Goal: Task Accomplishment & Management: Manage account settings

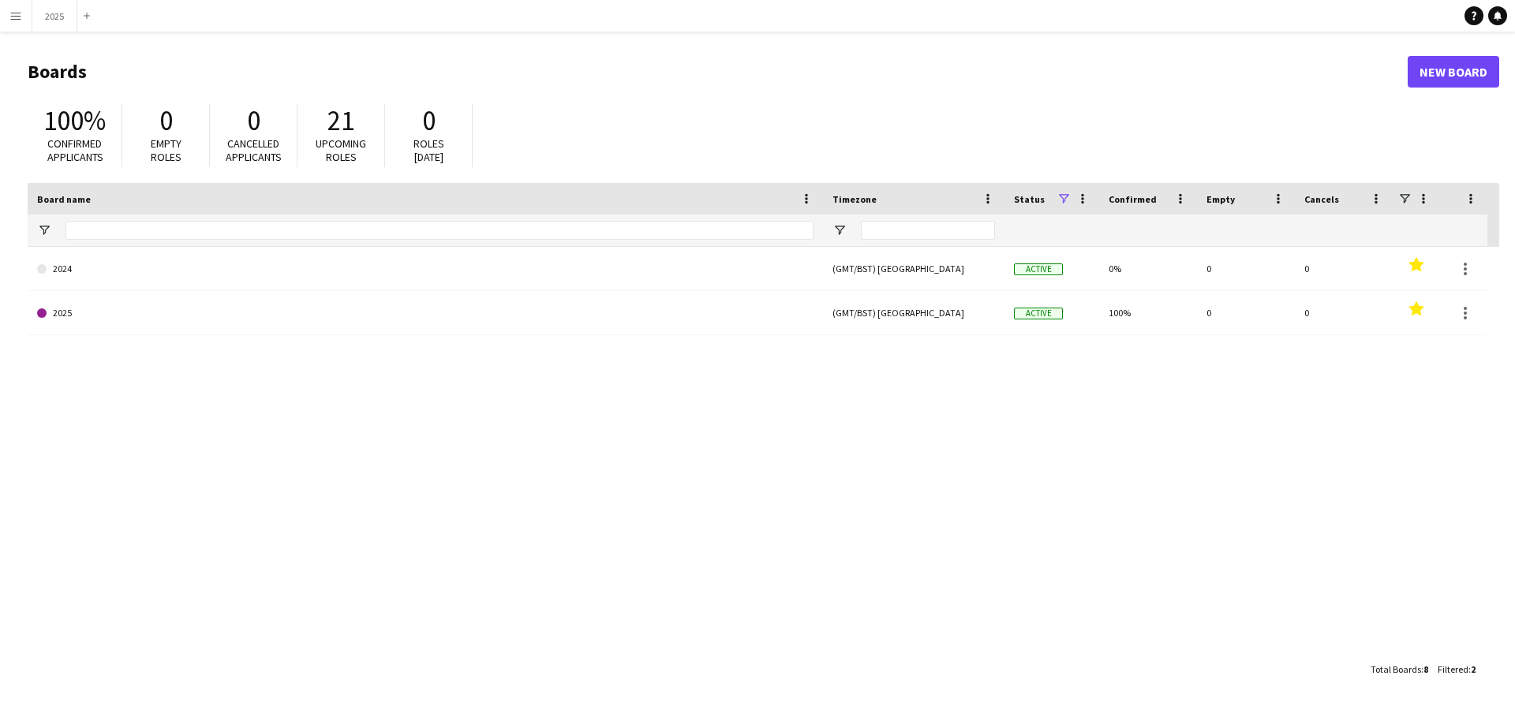
click at [21, 15] on app-icon "Menu" at bounding box center [15, 15] width 13 height 13
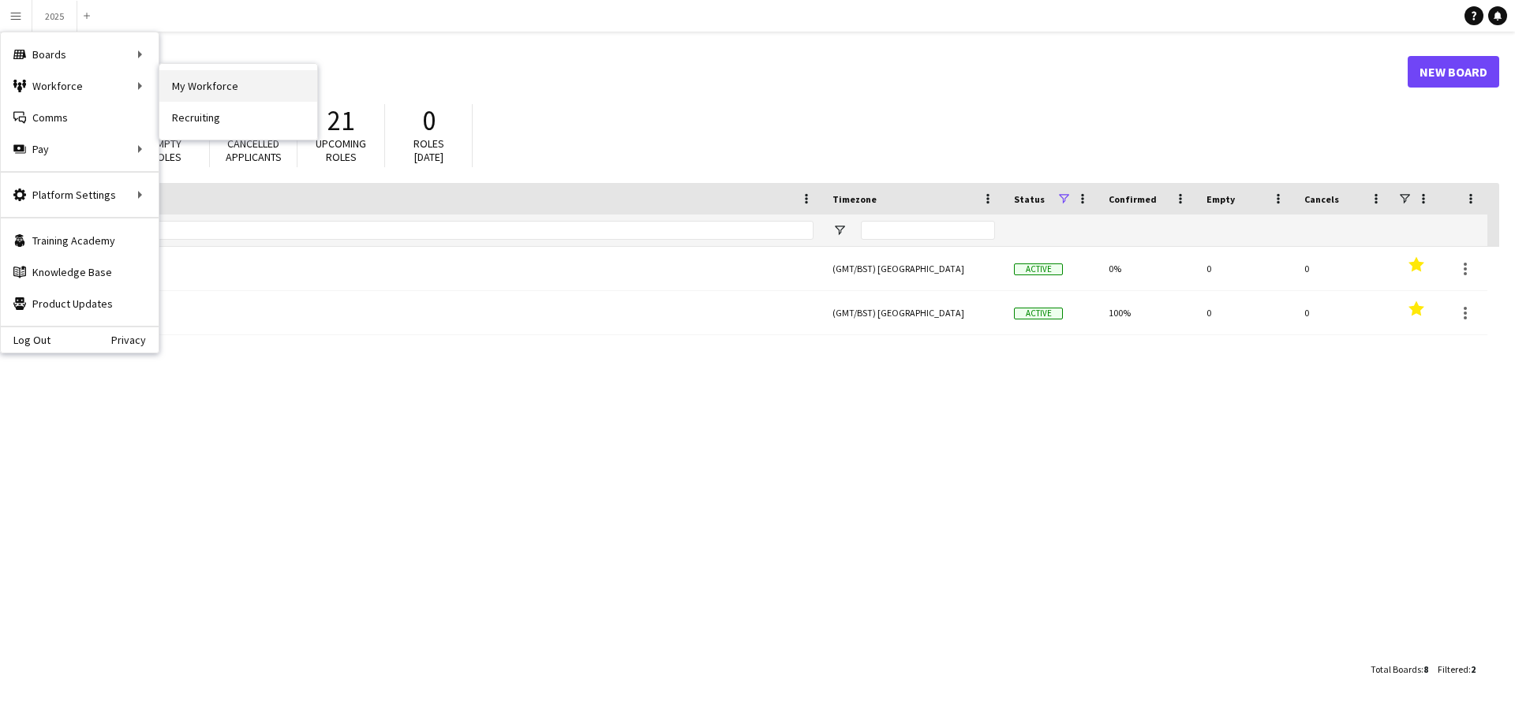
click at [219, 92] on link "My Workforce" at bounding box center [238, 86] width 158 height 32
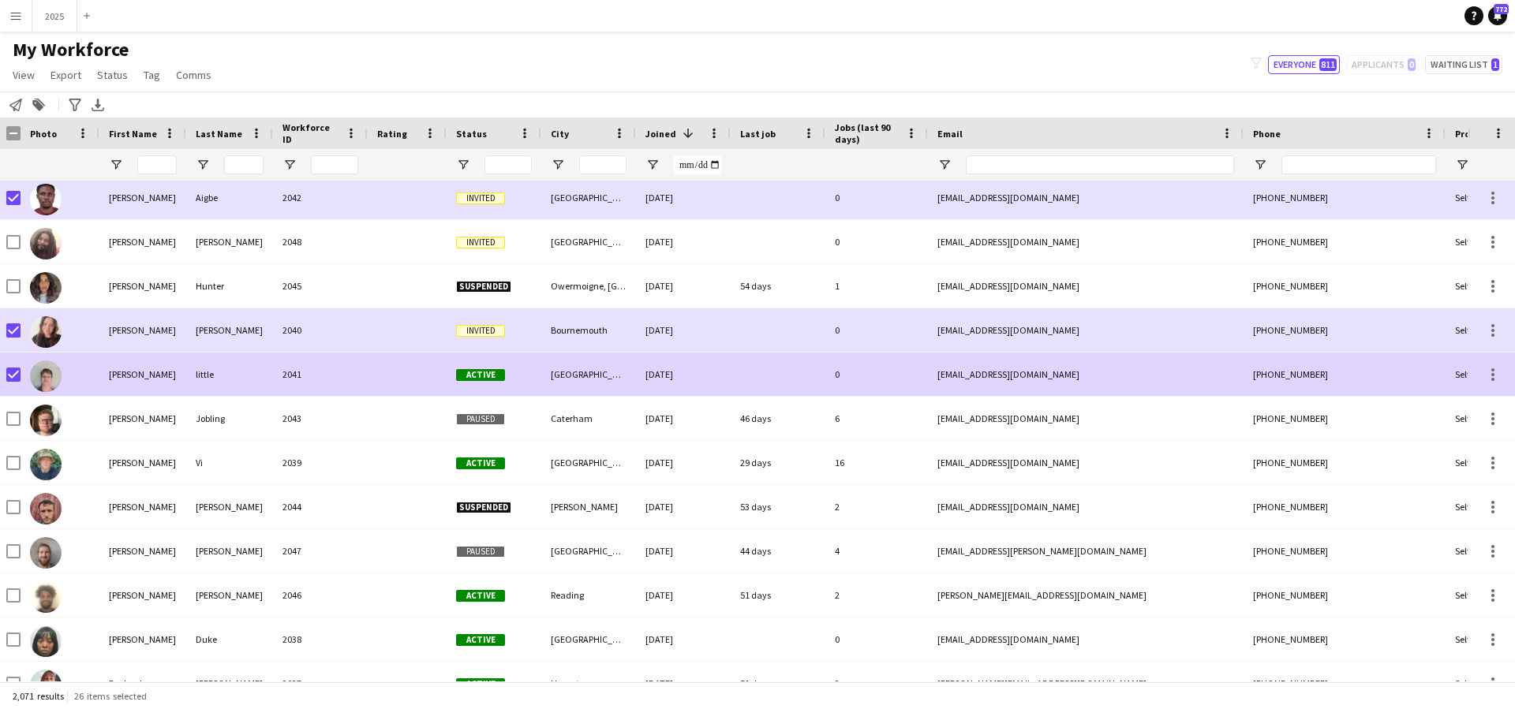
scroll to position [3850, 0]
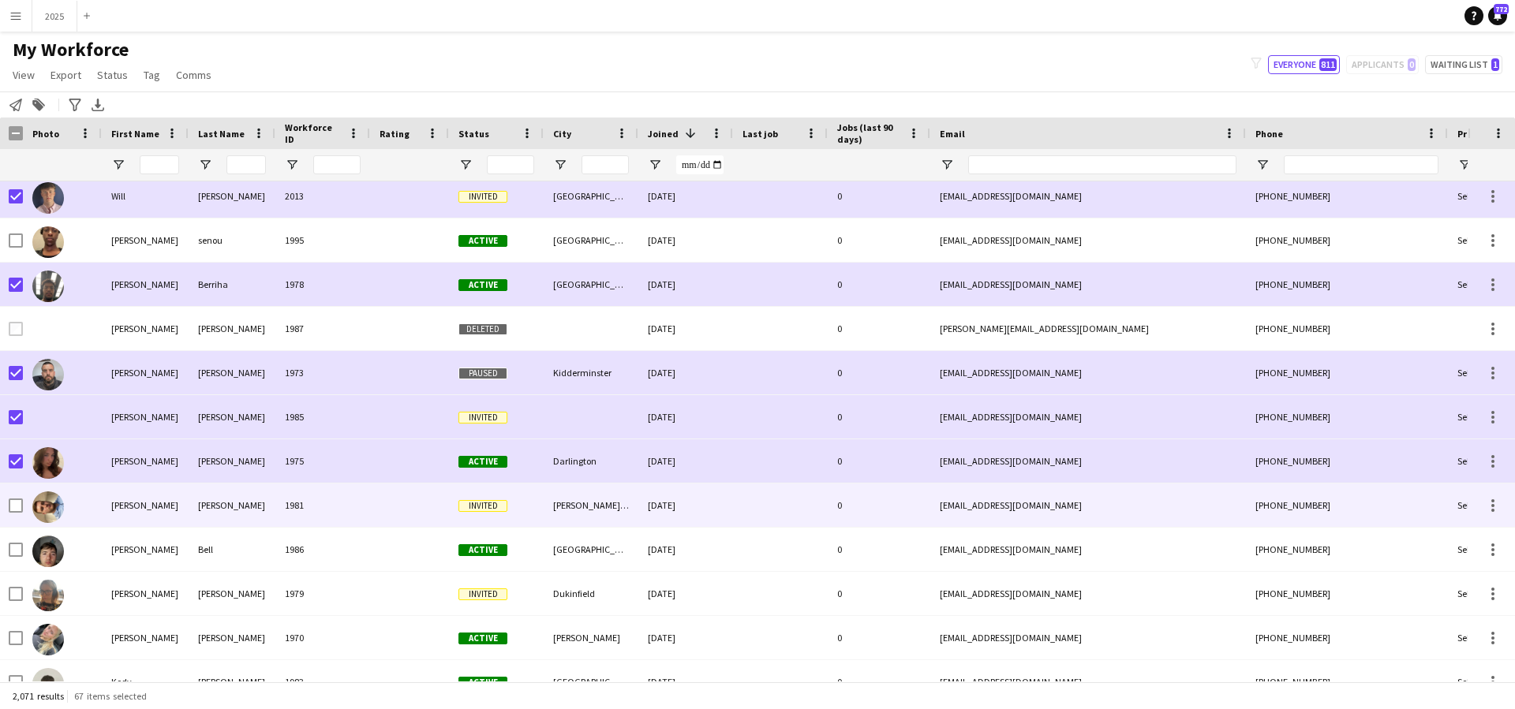
click at [19, 513] on div at bounding box center [16, 506] width 14 height 44
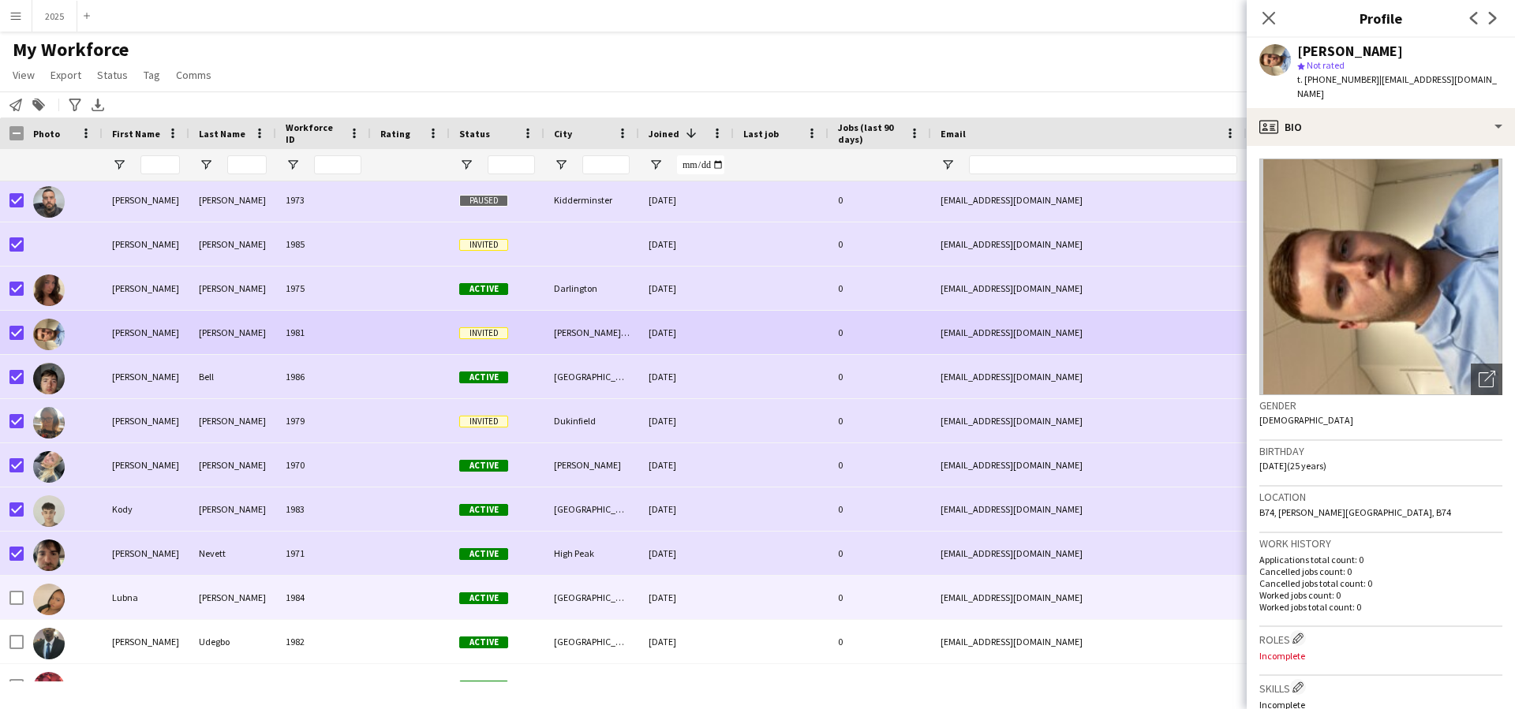
click at [20, 610] on div at bounding box center [16, 598] width 14 height 44
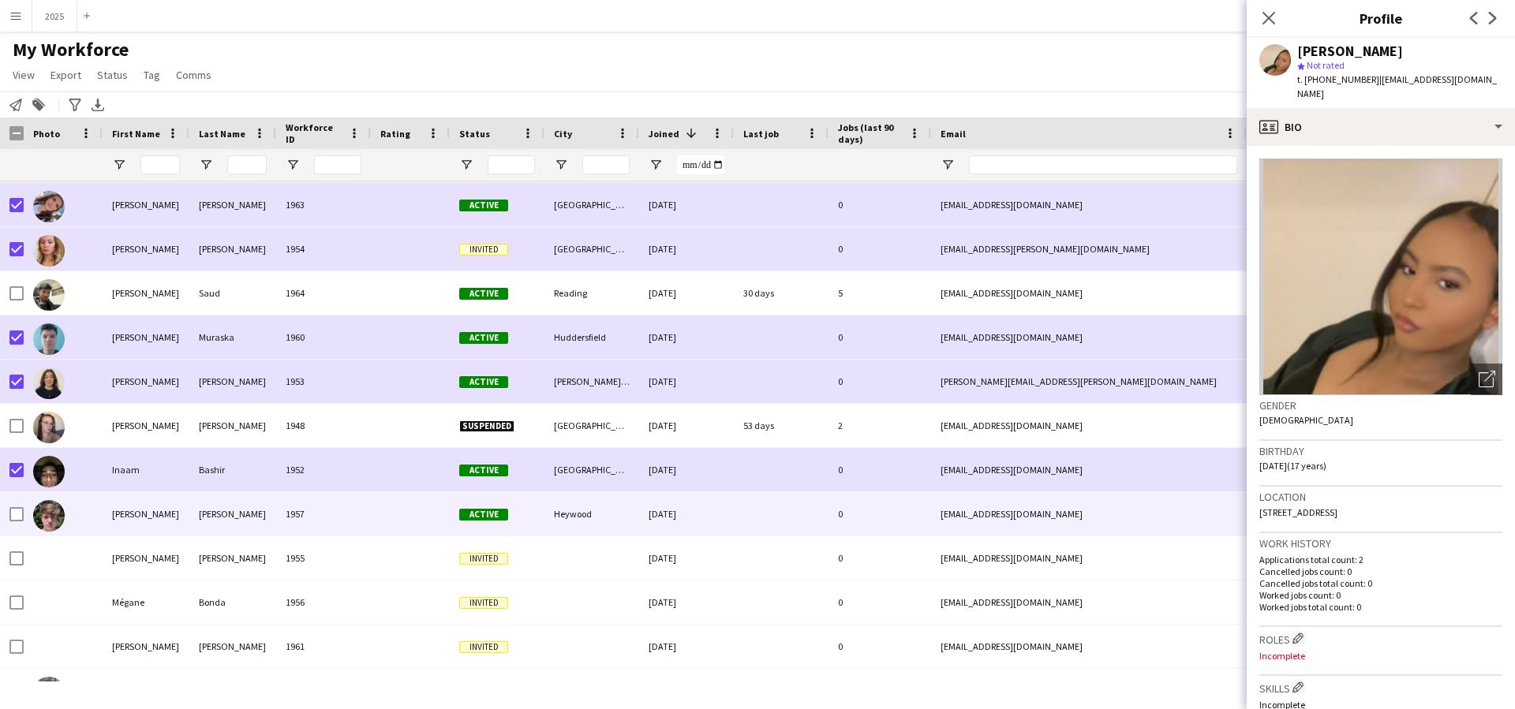
click at [26, 517] on div at bounding box center [63, 513] width 79 height 43
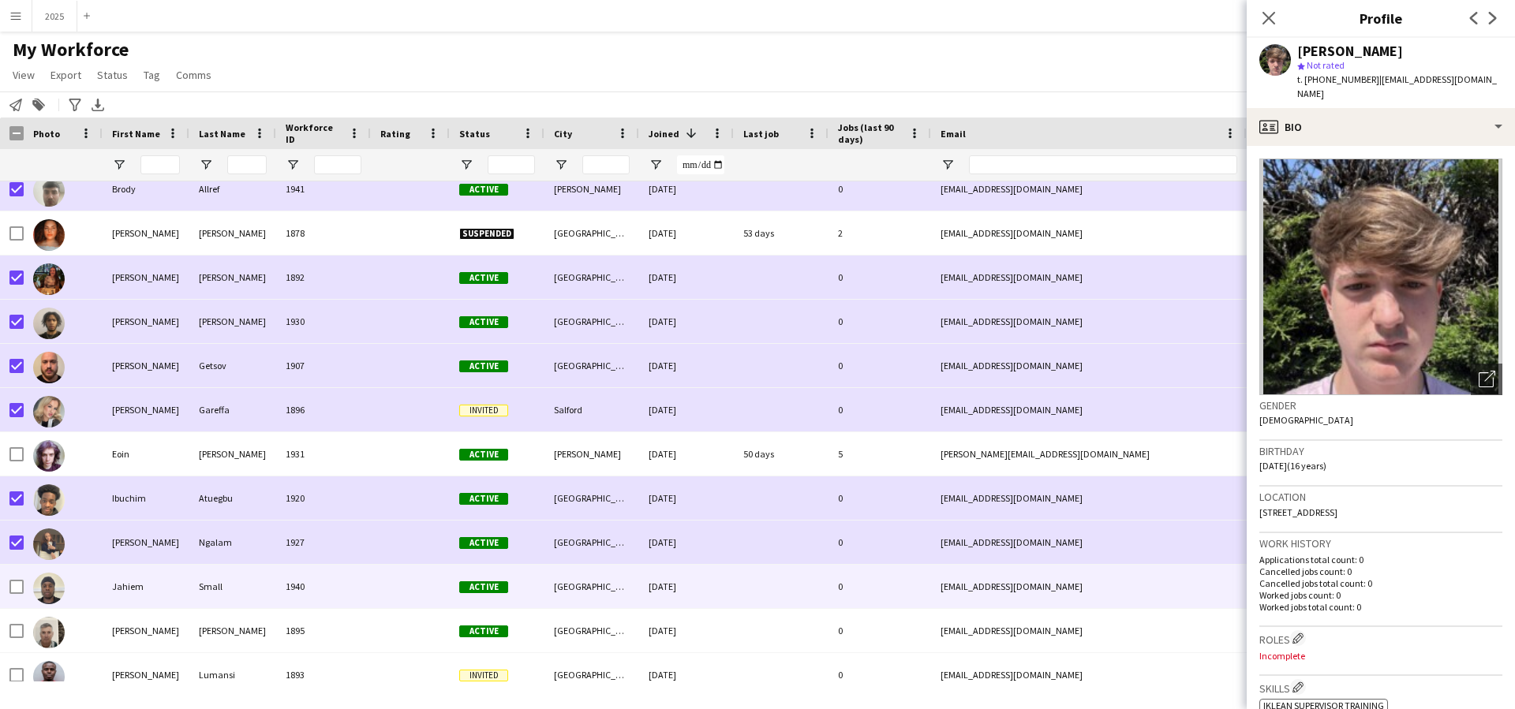
click at [18, 578] on div at bounding box center [16, 587] width 14 height 44
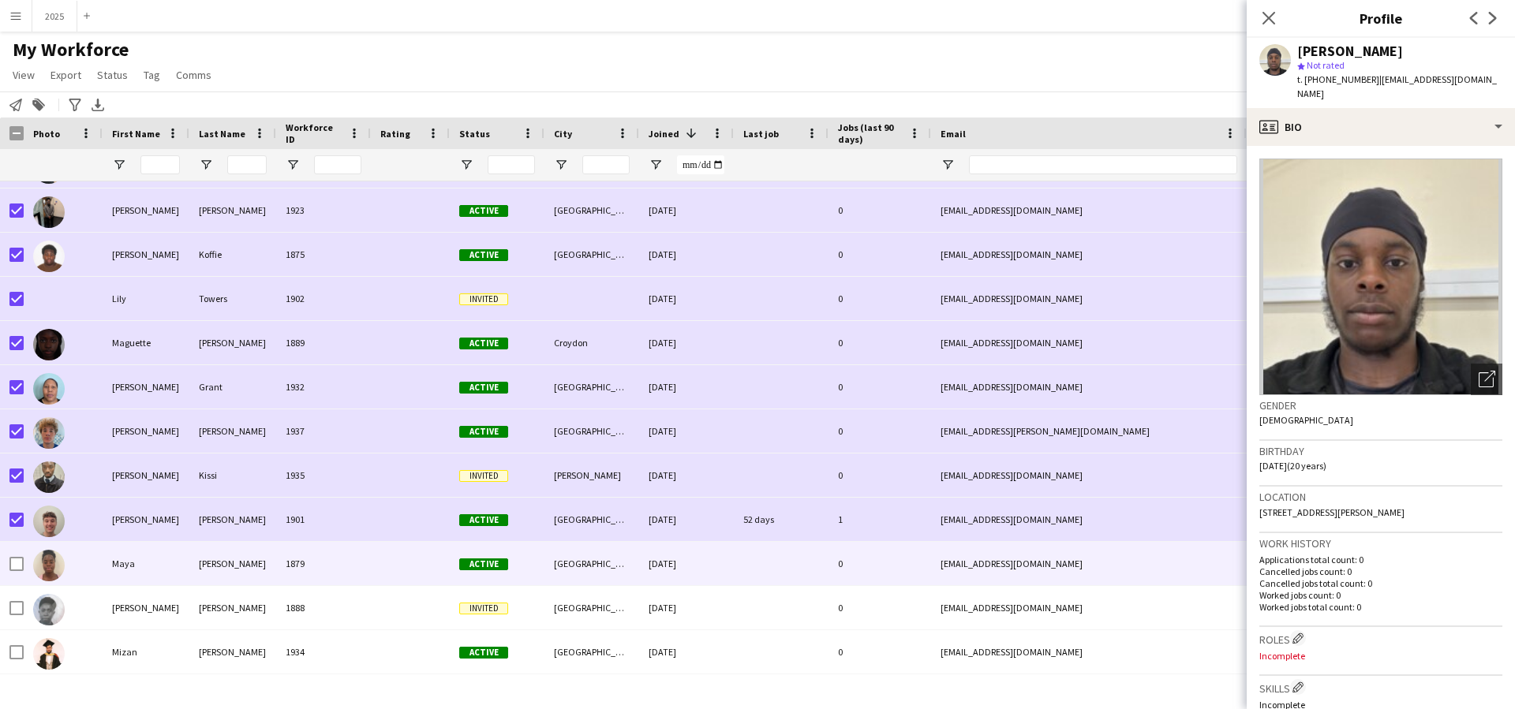
click at [16, 572] on div at bounding box center [16, 564] width 14 height 44
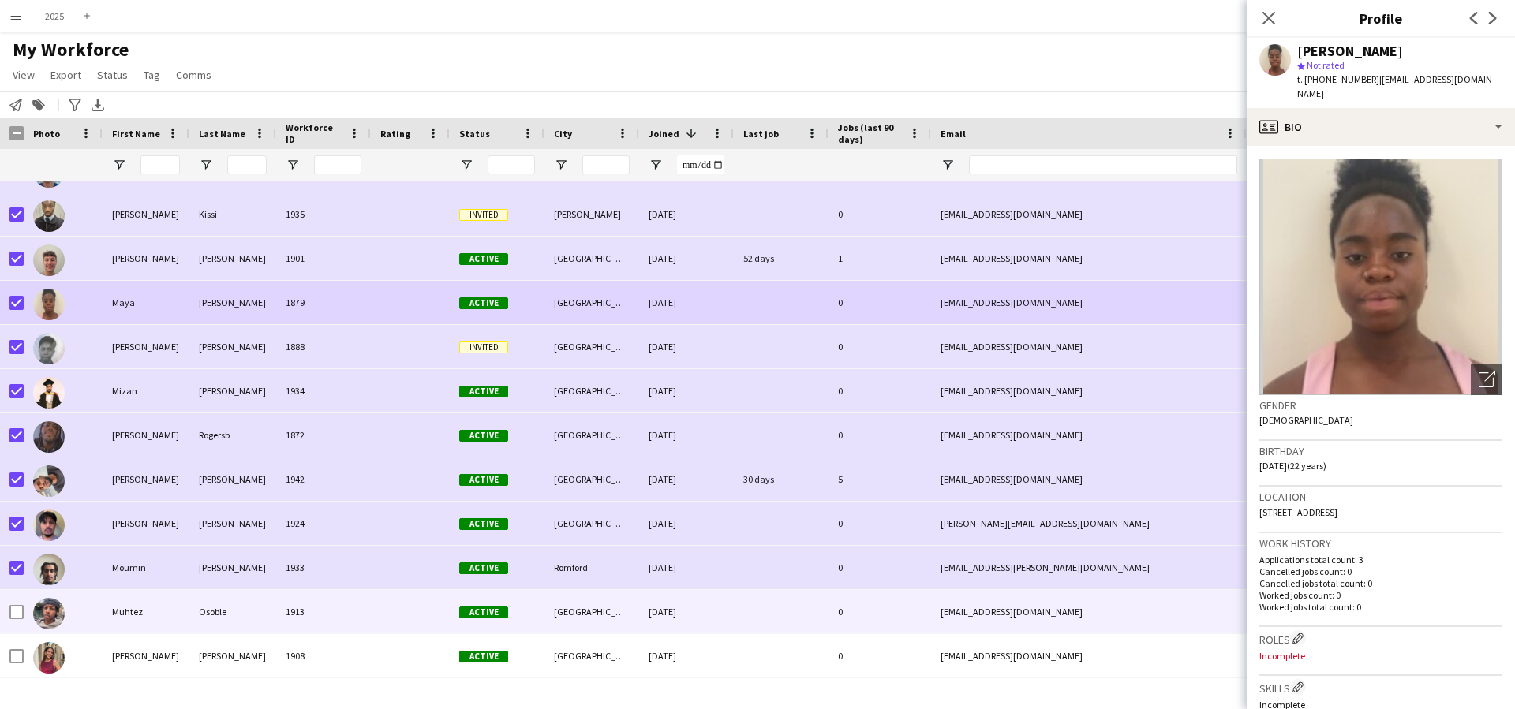
click at [24, 613] on div at bounding box center [63, 611] width 79 height 43
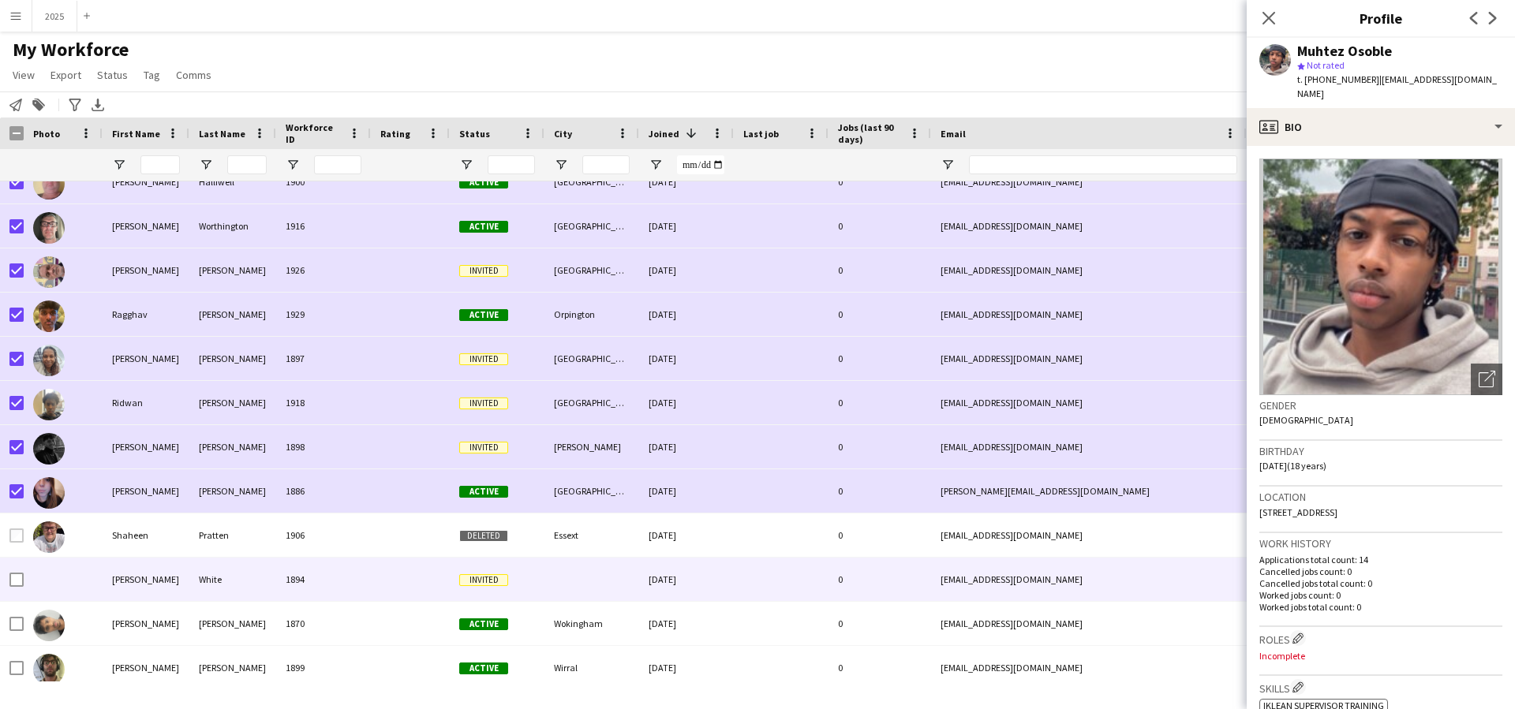
click at [19, 588] on div at bounding box center [16, 580] width 14 height 44
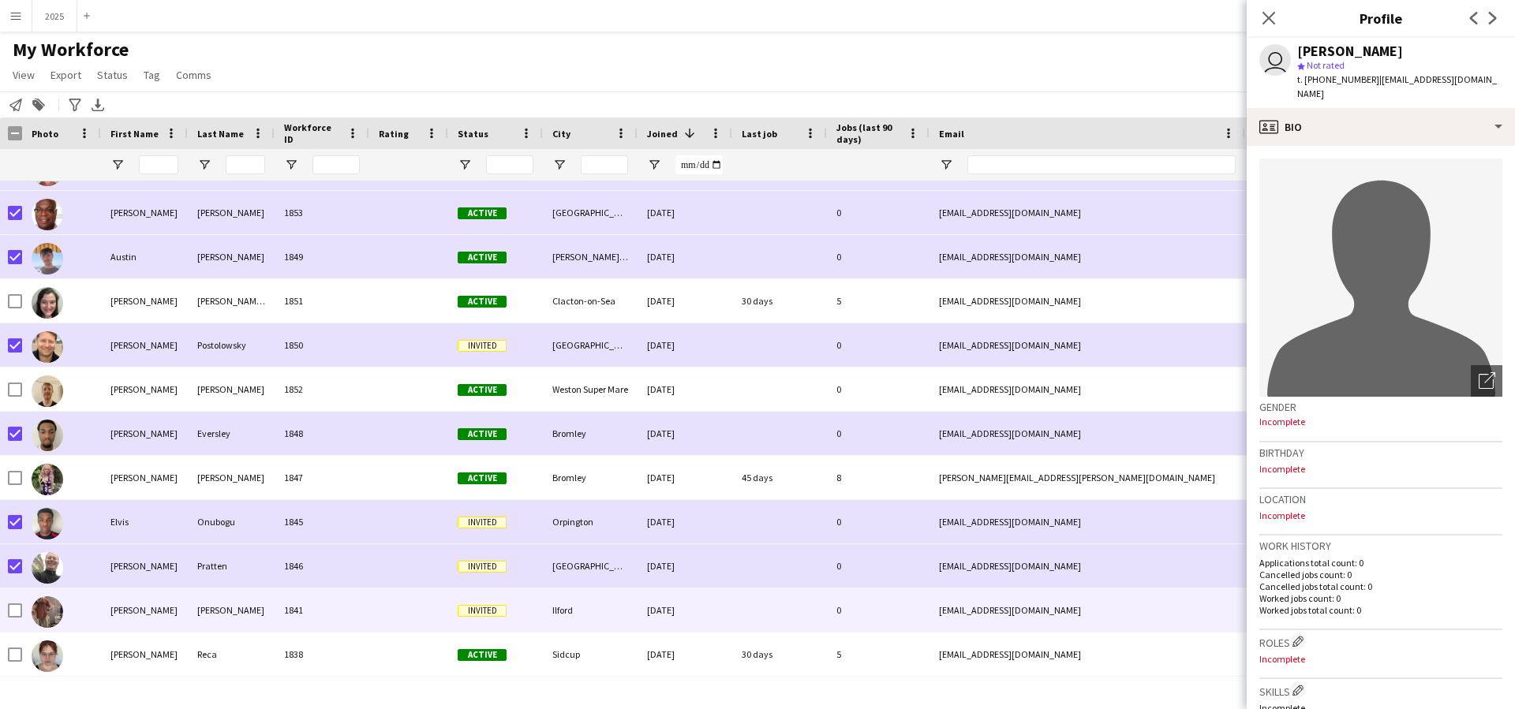
click at [17, 601] on div at bounding box center [15, 611] width 14 height 44
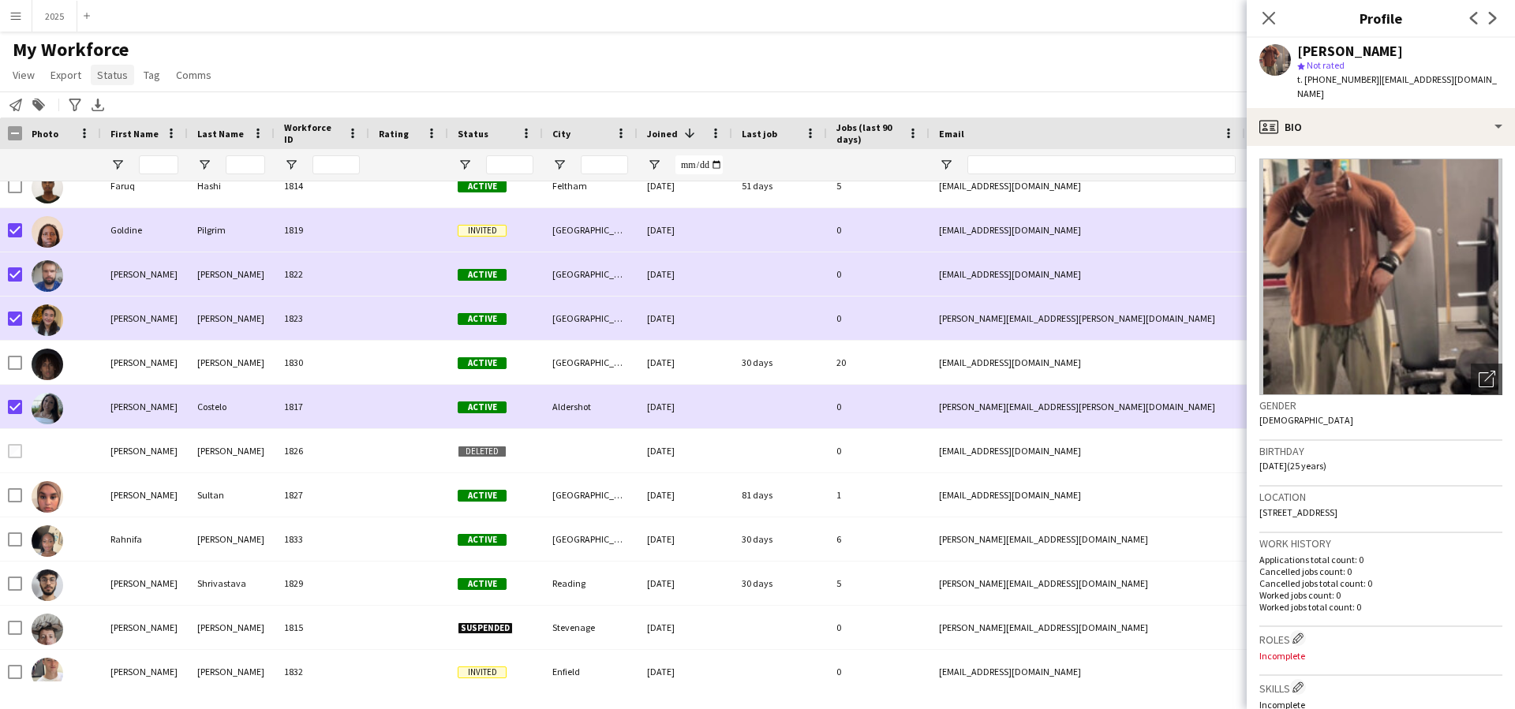
click at [122, 77] on span "Status" at bounding box center [112, 75] width 31 height 14
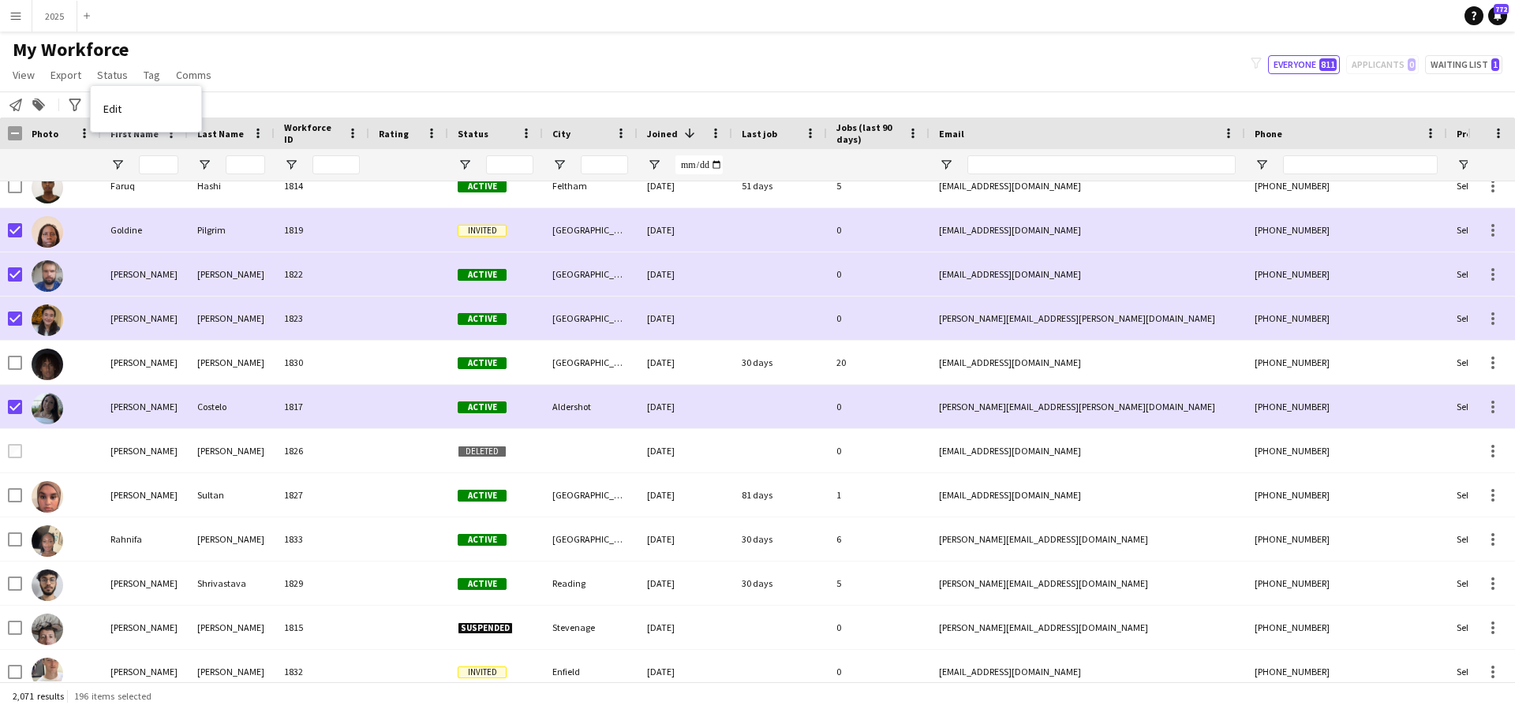
click at [129, 113] on link "Edit" at bounding box center [146, 108] width 110 height 33
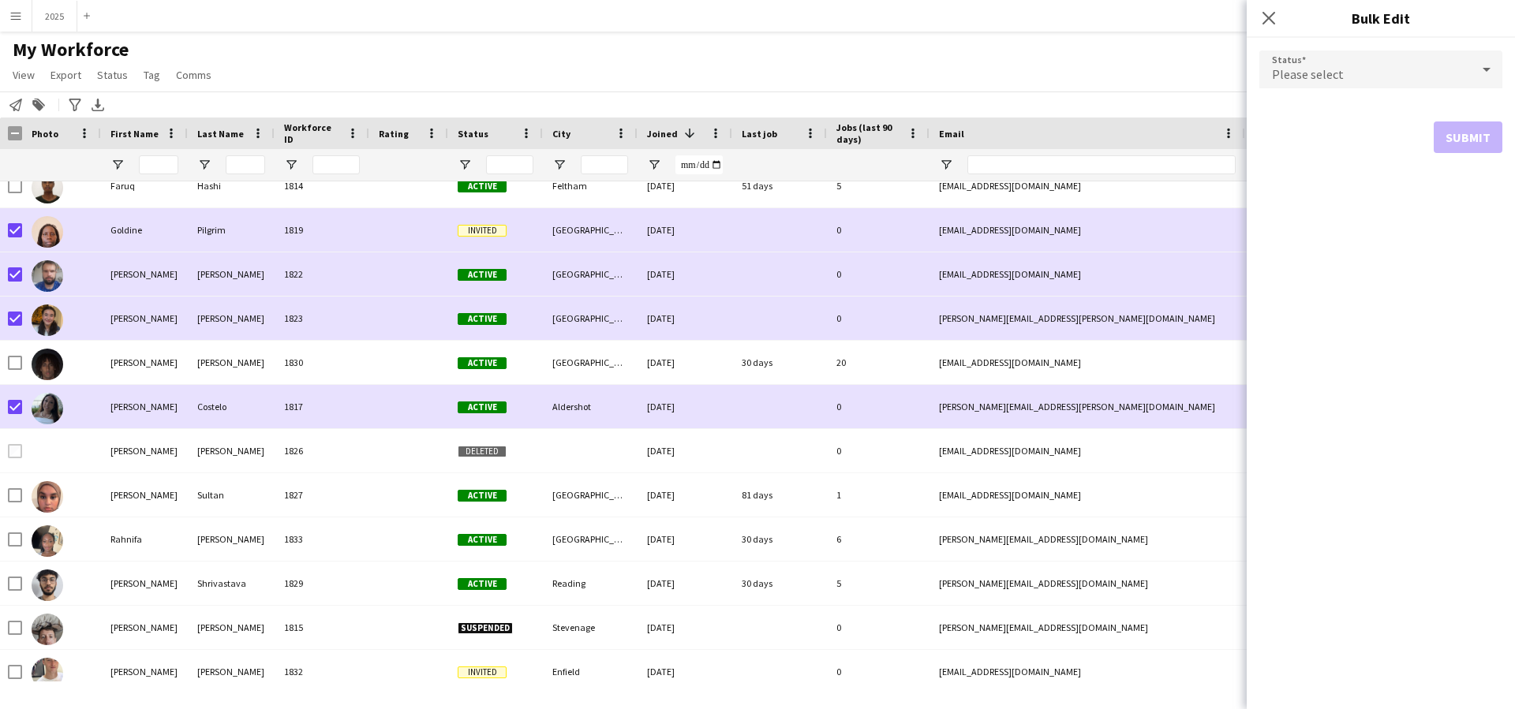
click at [1368, 71] on div "Please select" at bounding box center [1365, 70] width 211 height 38
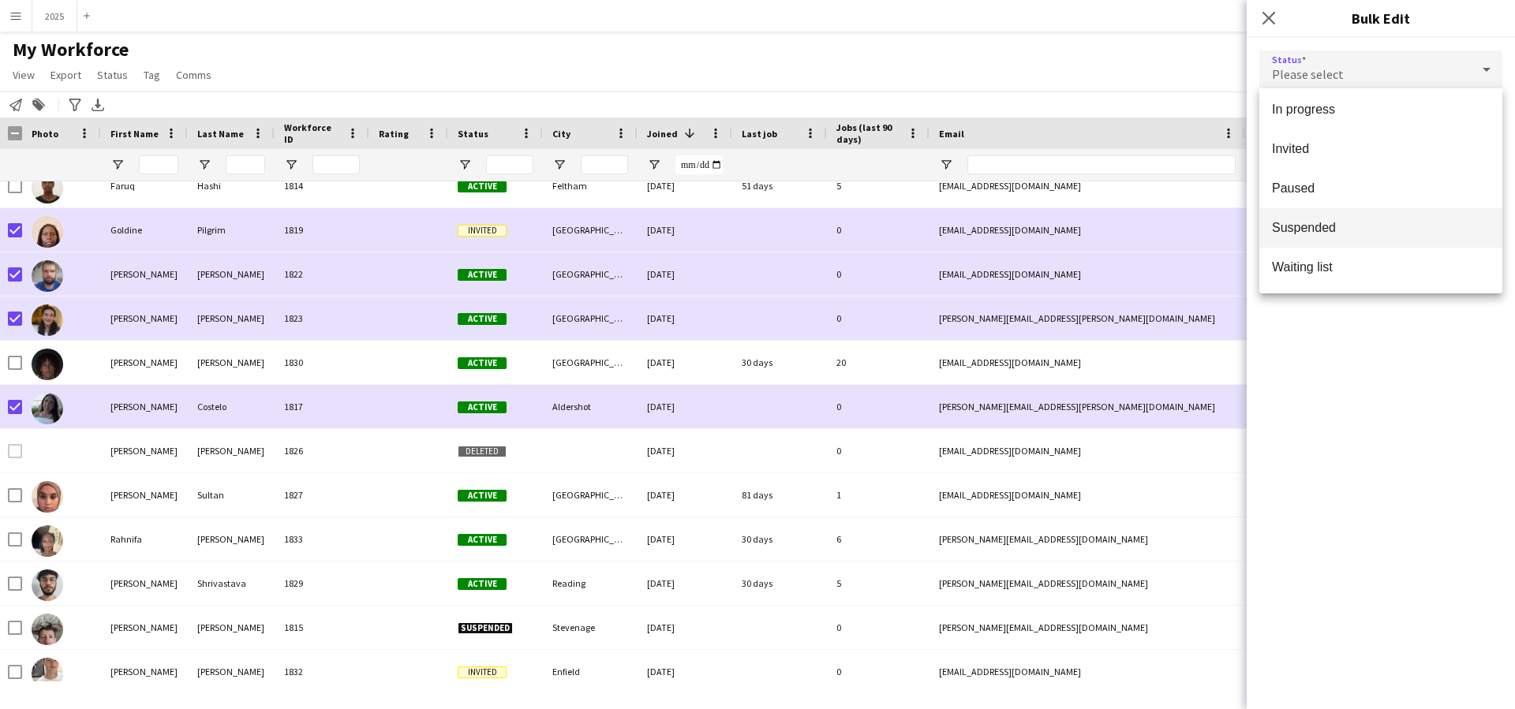
scroll to position [0, 0]
click at [1335, 224] on span "Suspended" at bounding box center [1381, 227] width 218 height 15
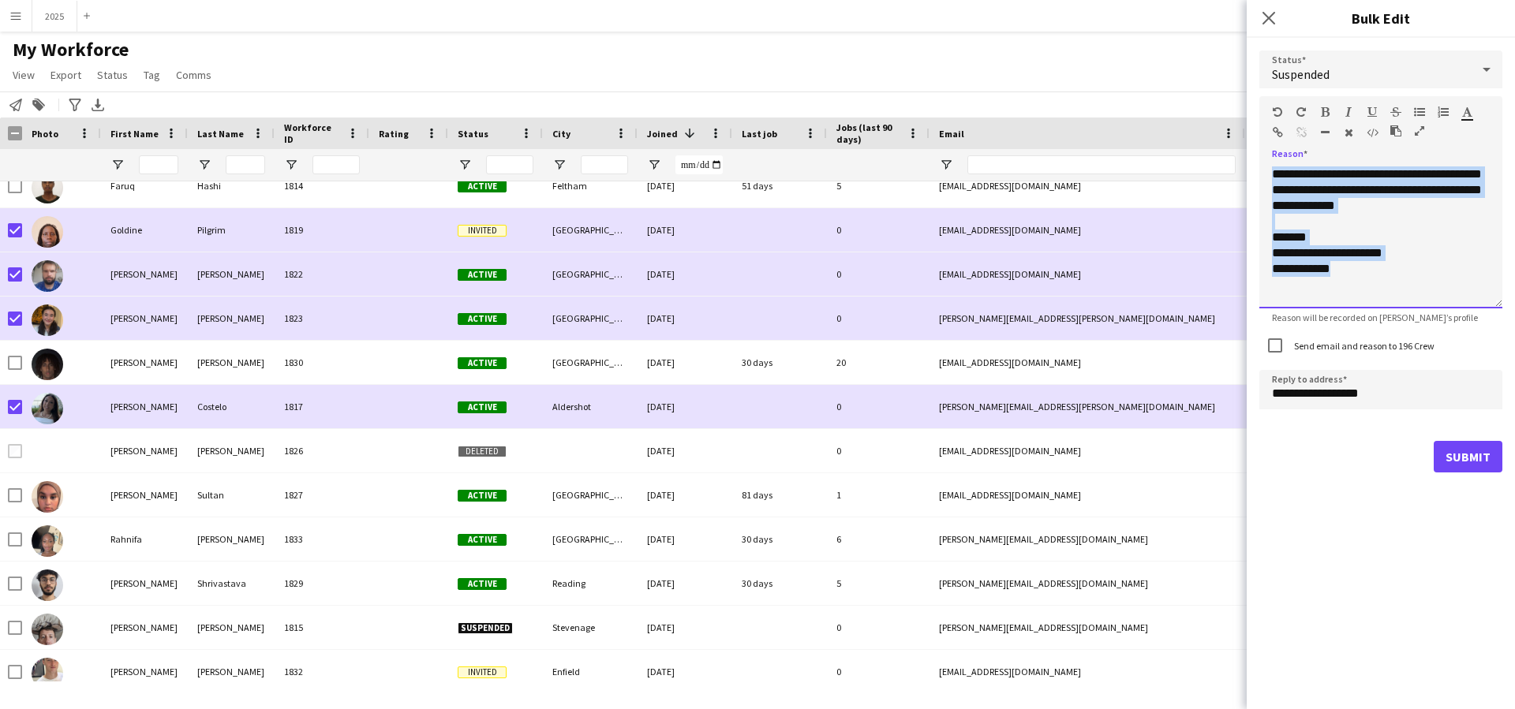
drag, startPoint x: 1374, startPoint y: 282, endPoint x: 1207, endPoint y: 155, distance: 210.1
click at [1207, 155] on body "Menu Boards Boards Boards All jobs Status Workforce Workforce My Workforce Recr…" at bounding box center [757, 354] width 1515 height 709
paste div
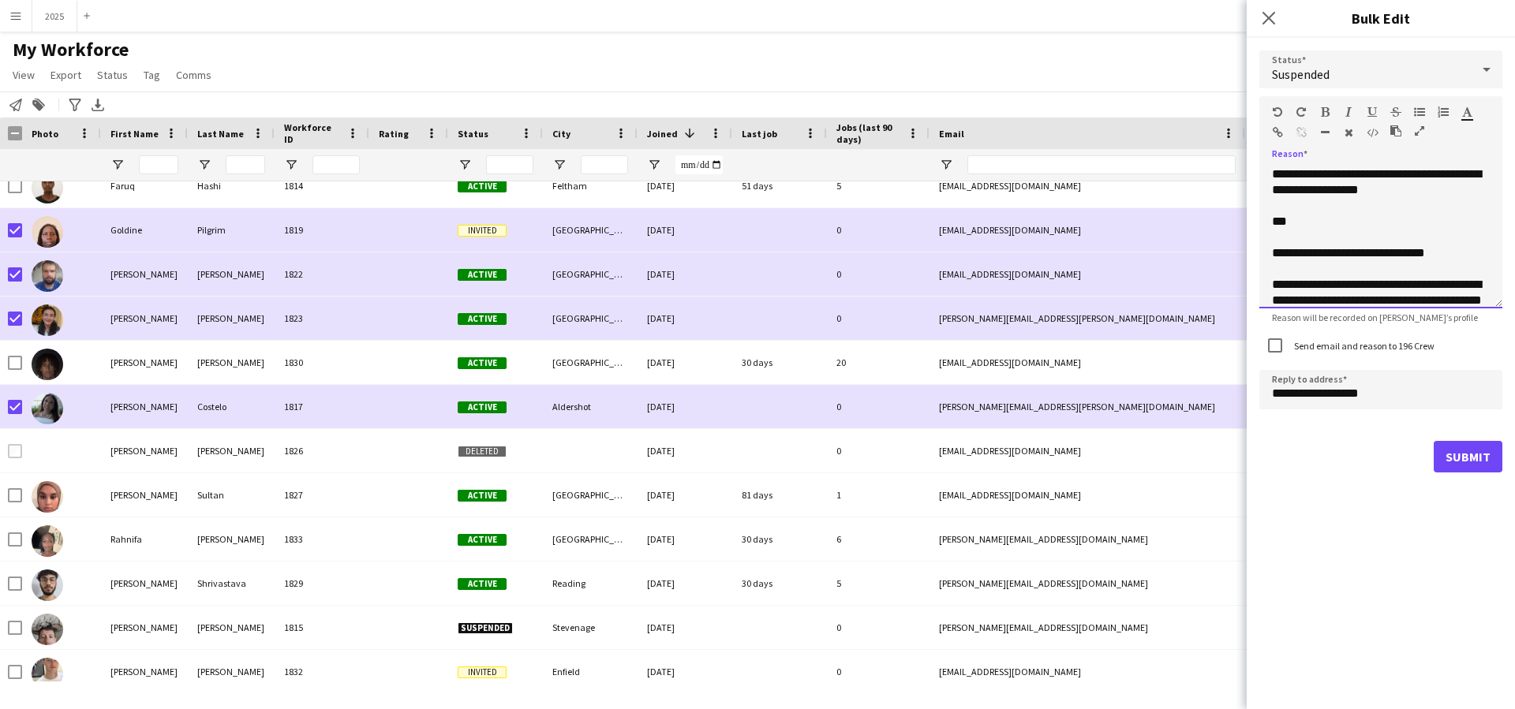
scroll to position [297, 0]
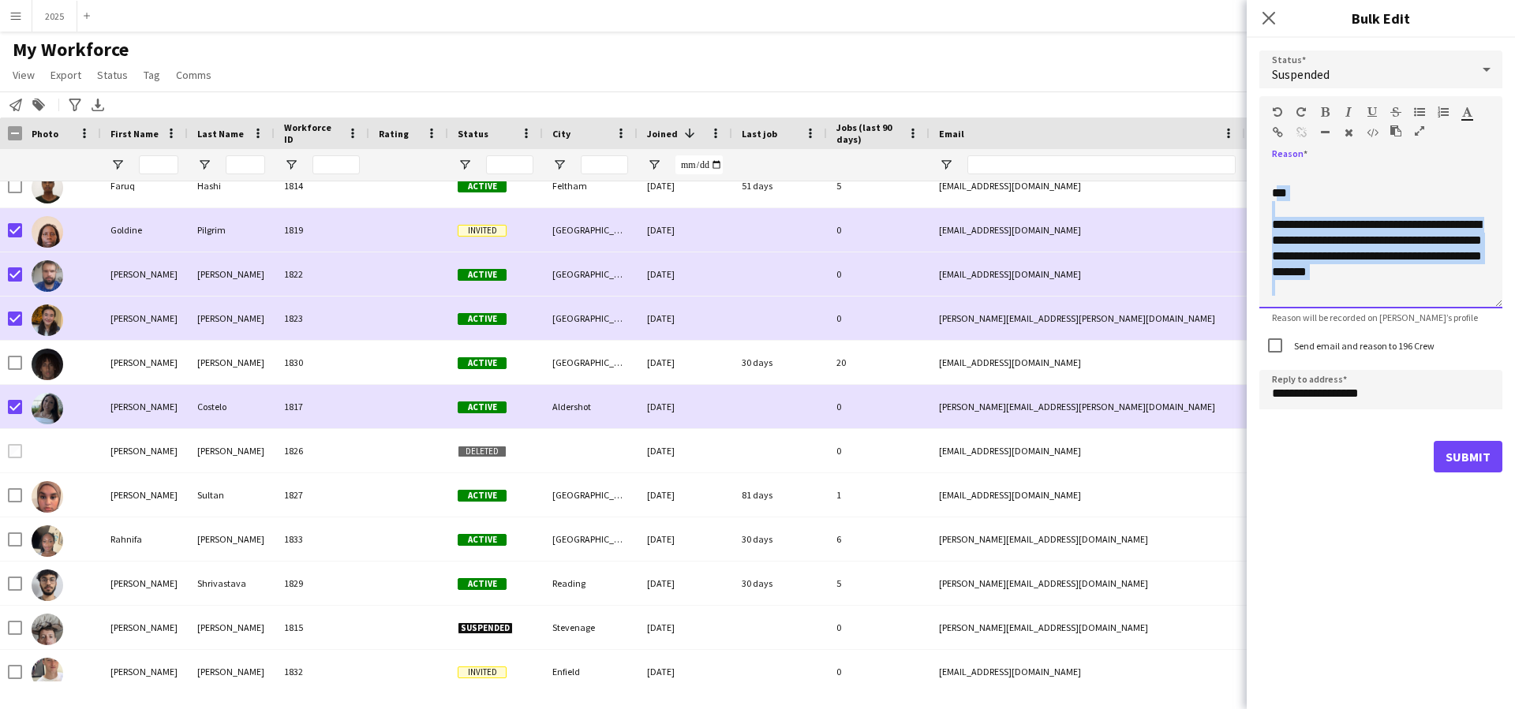
drag, startPoint x: 1365, startPoint y: 297, endPoint x: 1275, endPoint y: 188, distance: 141.8
click at [1275, 188] on div "**********" at bounding box center [1381, 238] width 243 height 142
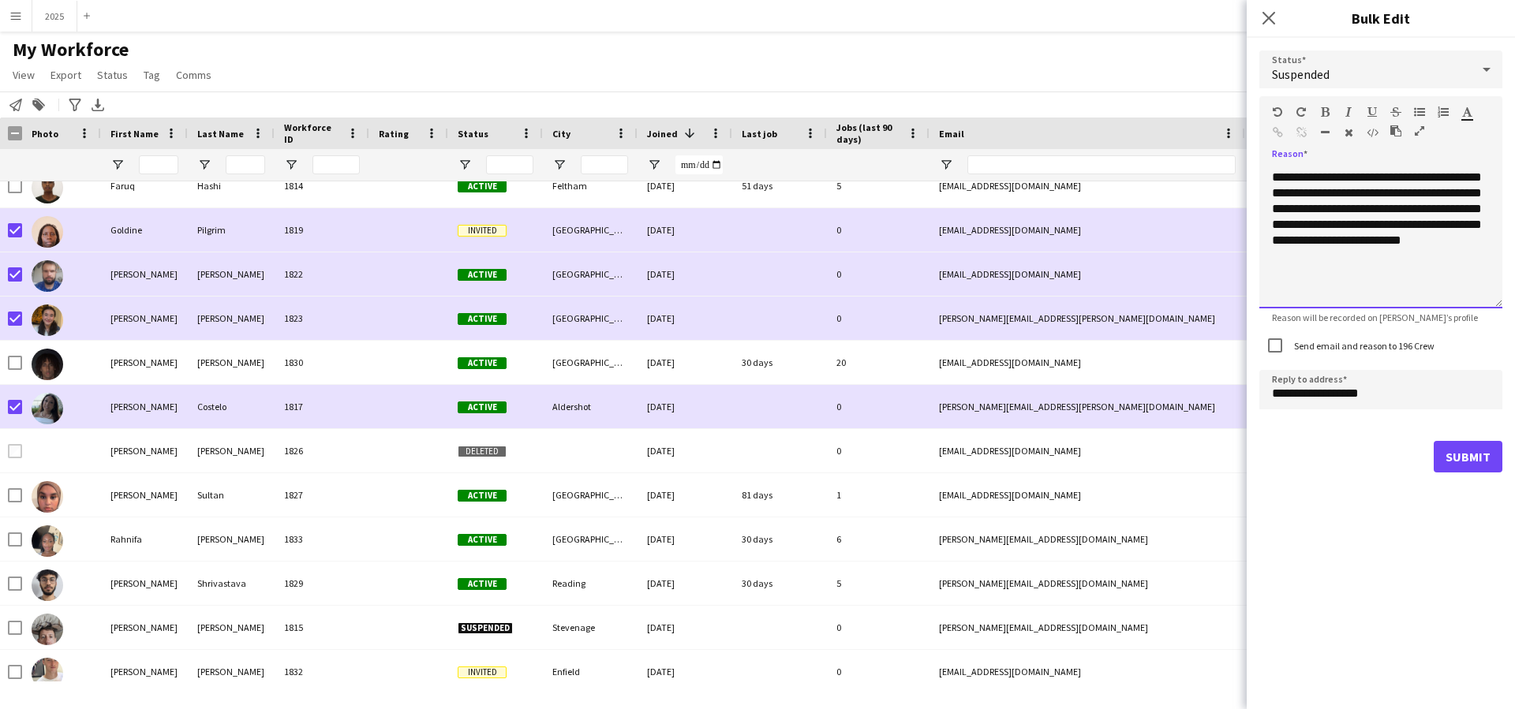
scroll to position [186, 0]
click at [1319, 242] on div "**********" at bounding box center [1381, 185] width 218 height 189
click at [1446, 242] on div "**********" at bounding box center [1381, 185] width 218 height 189
drag, startPoint x: 1276, startPoint y: 257, endPoint x: 1458, endPoint y: 255, distance: 181.5
click at [1458, 255] on div "**********" at bounding box center [1381, 185] width 218 height 189
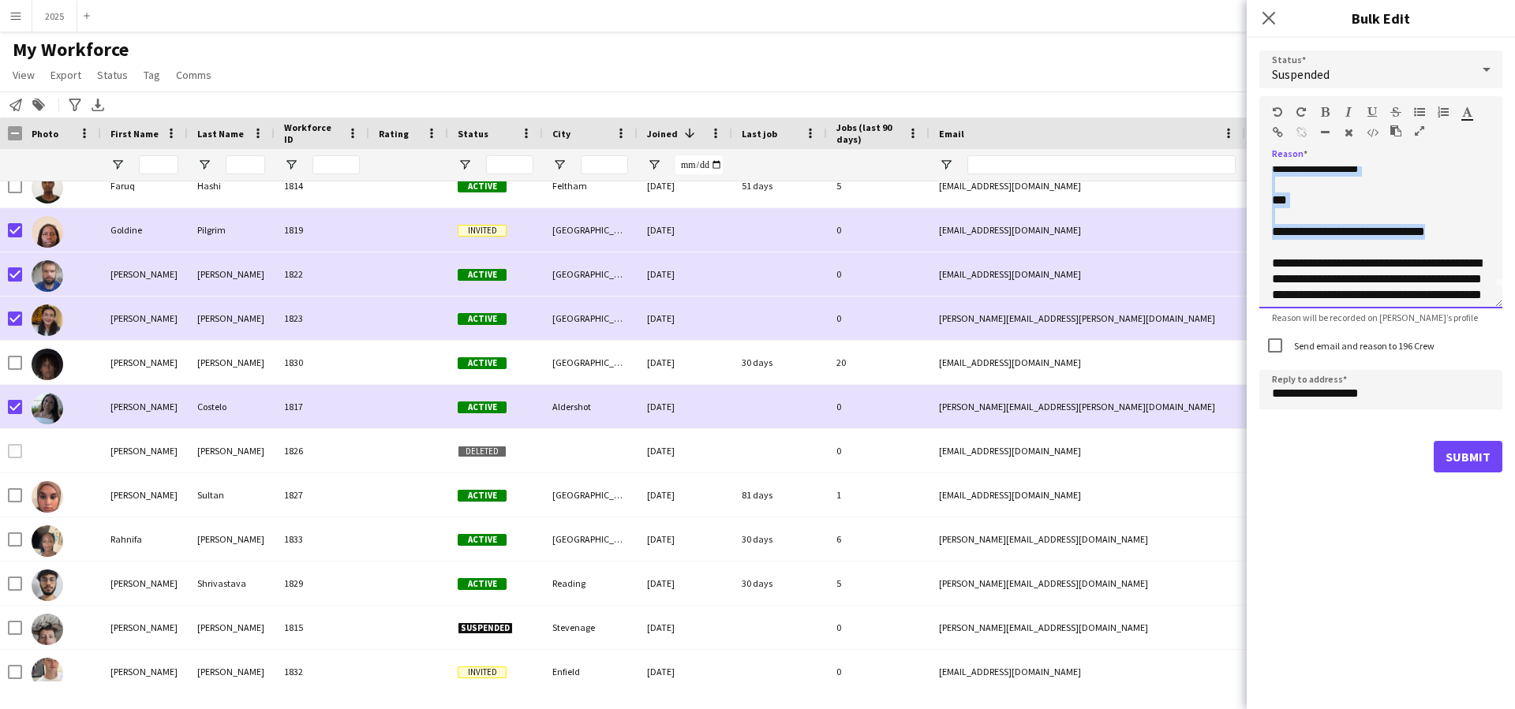
scroll to position [0, 0]
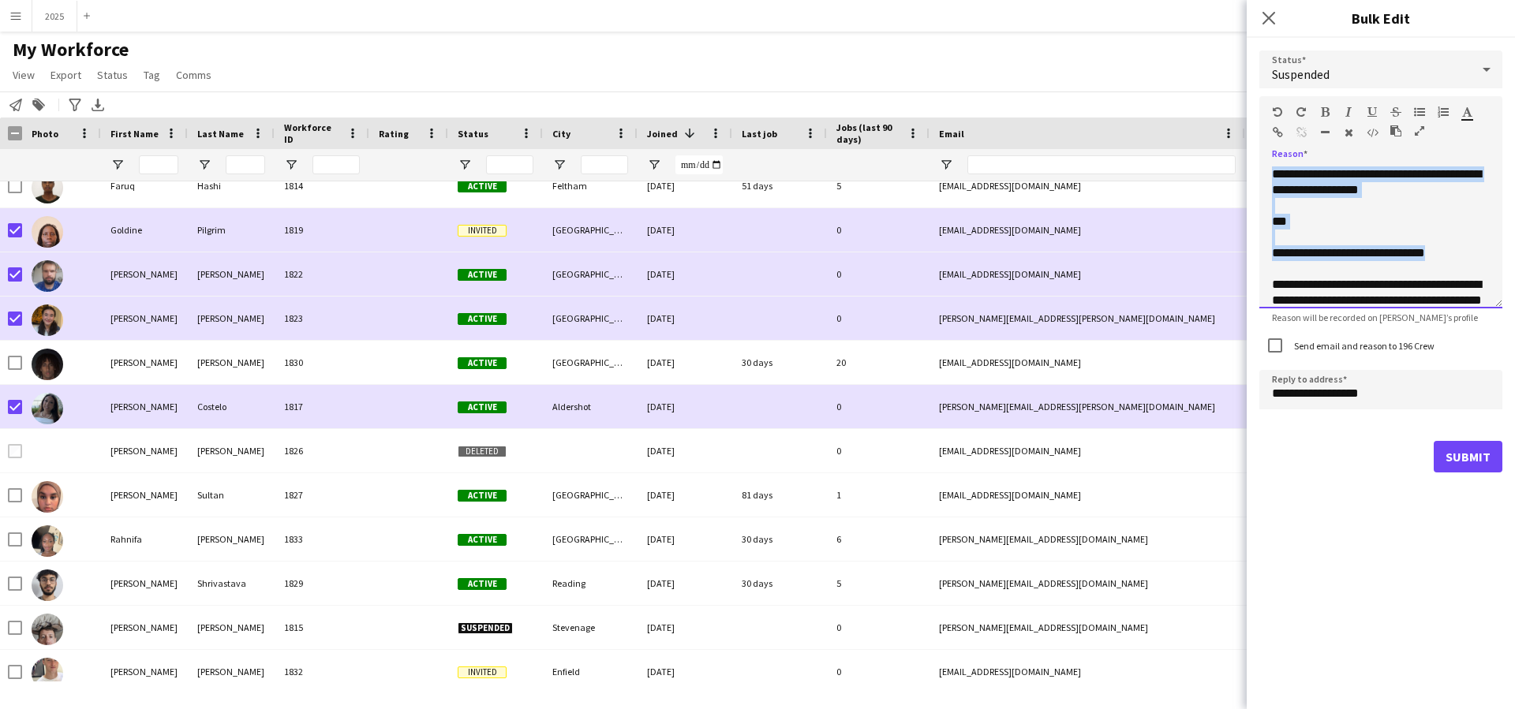
drag, startPoint x: 1461, startPoint y: 233, endPoint x: 1260, endPoint y: 133, distance: 224.1
click at [1260, 133] on div "**********" at bounding box center [1381, 202] width 243 height 212
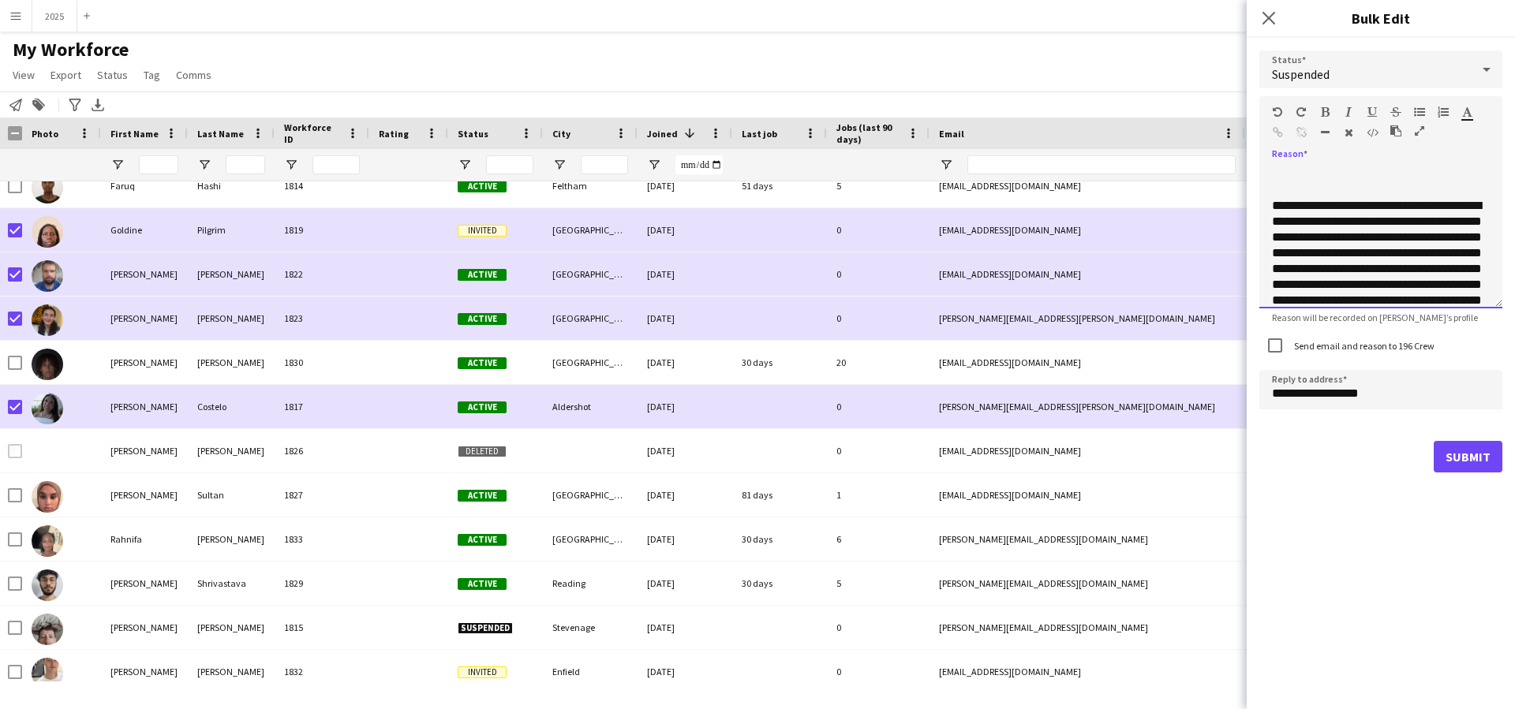
click at [1272, 207] on div "**********" at bounding box center [1381, 285] width 218 height 174
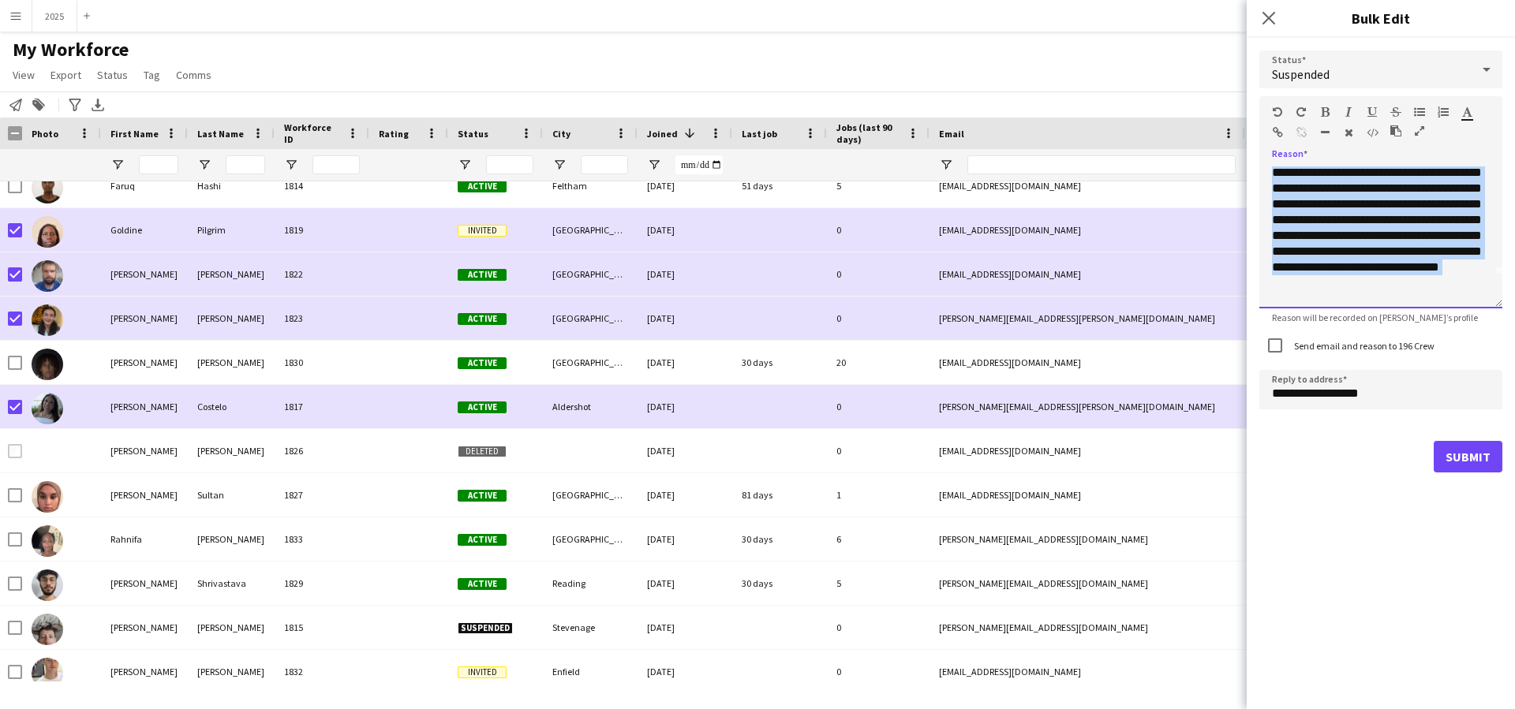
scroll to position [60, 0]
drag, startPoint x: 1275, startPoint y: 174, endPoint x: 1406, endPoint y: 241, distance: 147.9
click at [1489, 335] on form "**********" at bounding box center [1381, 261] width 243 height 447
click at [1327, 114] on icon "button" at bounding box center [1325, 112] width 9 height 11
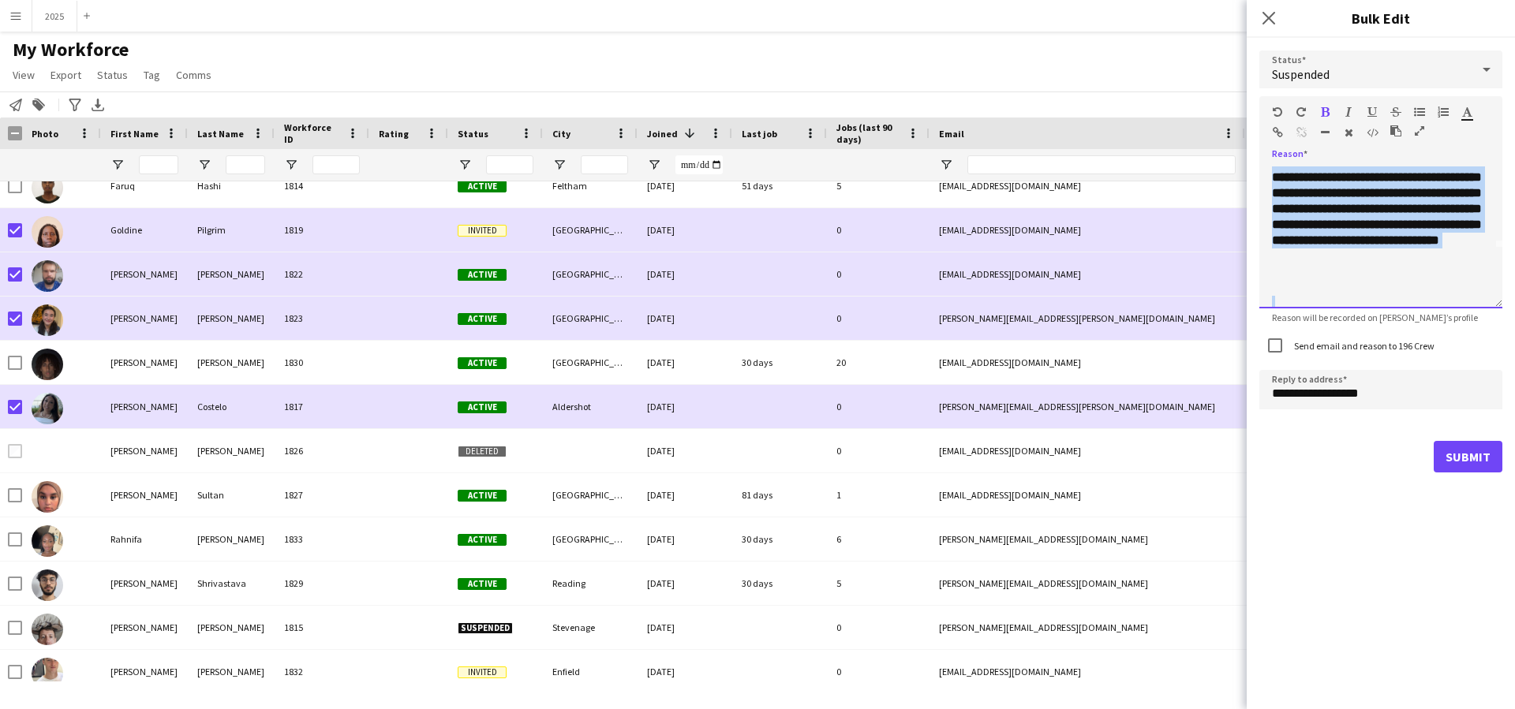
click at [1348, 113] on icon "button" at bounding box center [1349, 112] width 6 height 11
click at [1408, 289] on div "**********" at bounding box center [1381, 201] width 218 height 189
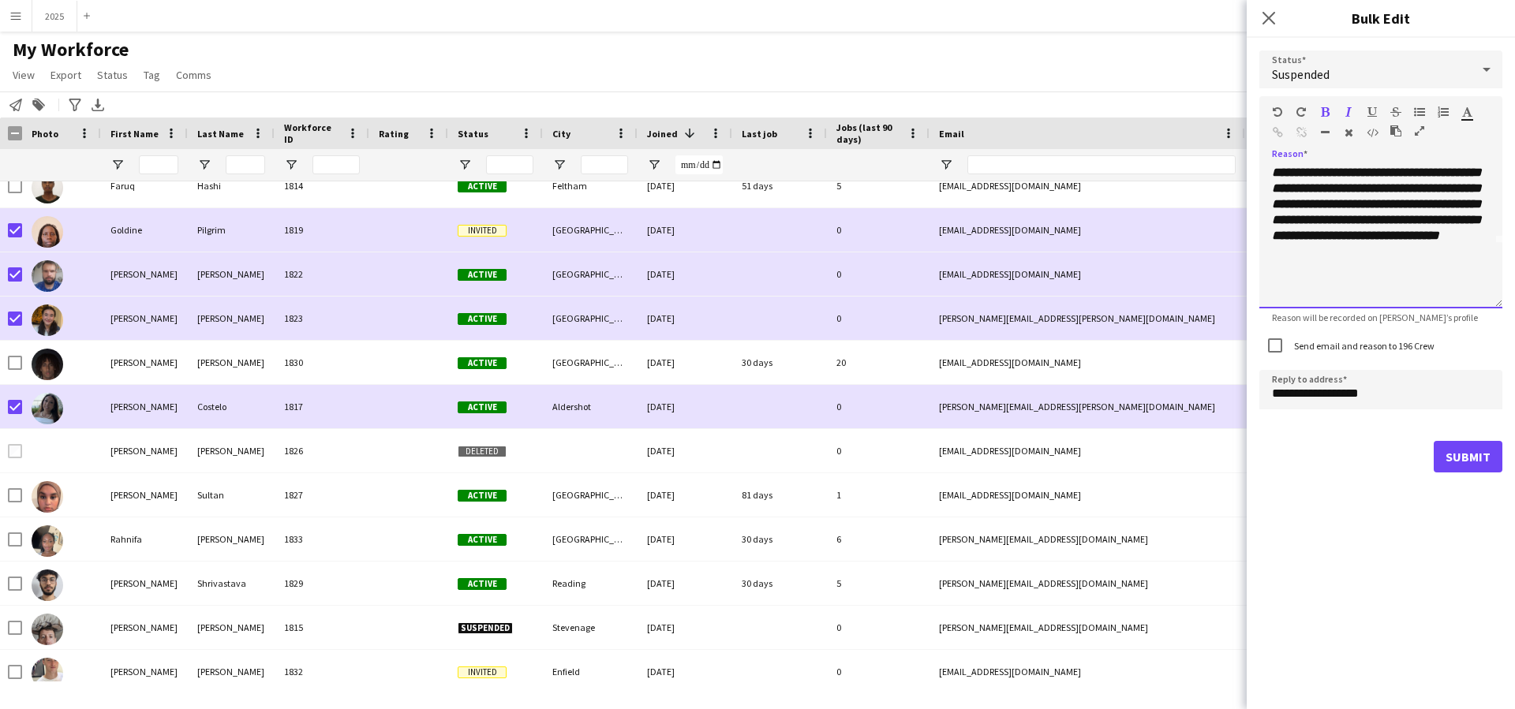
scroll to position [107, 0]
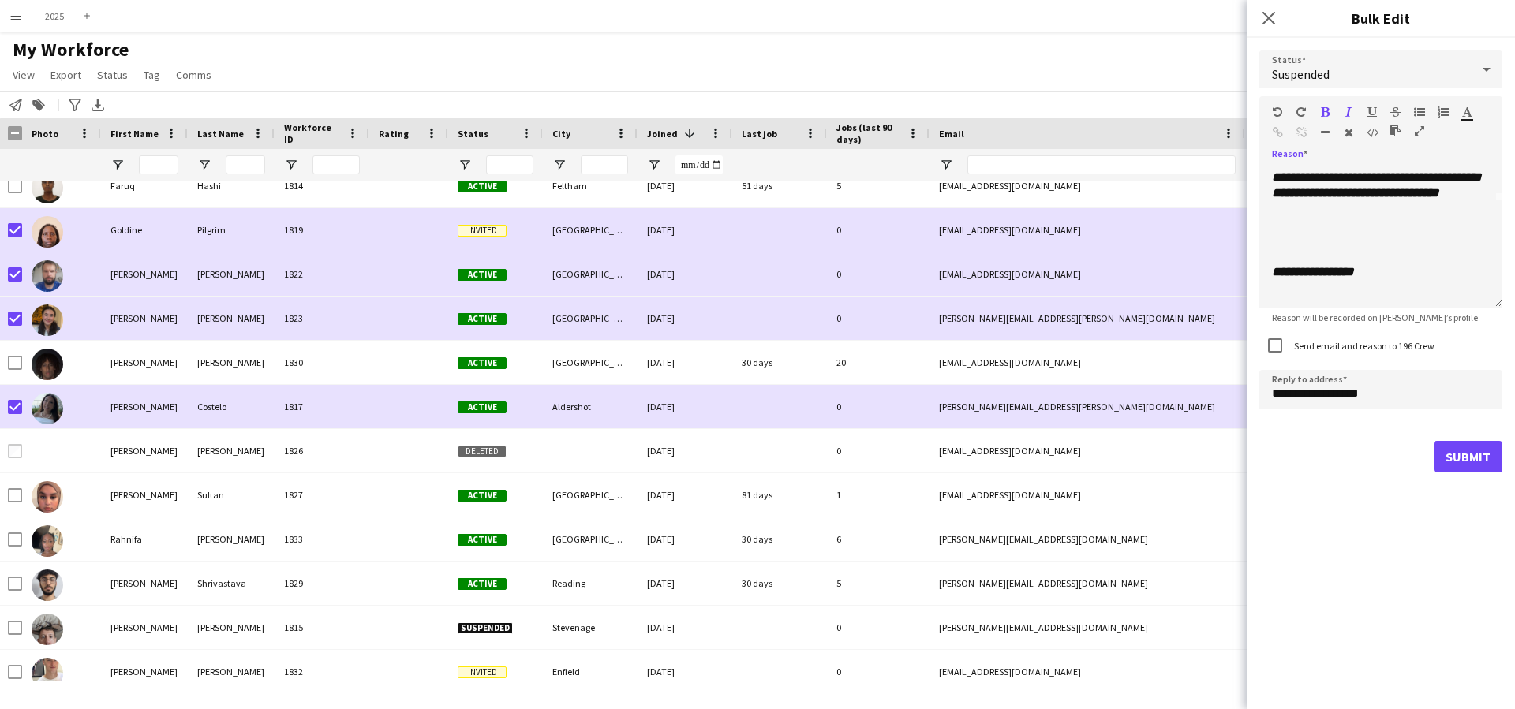
click at [1463, 459] on button "Submit" at bounding box center [1468, 457] width 69 height 32
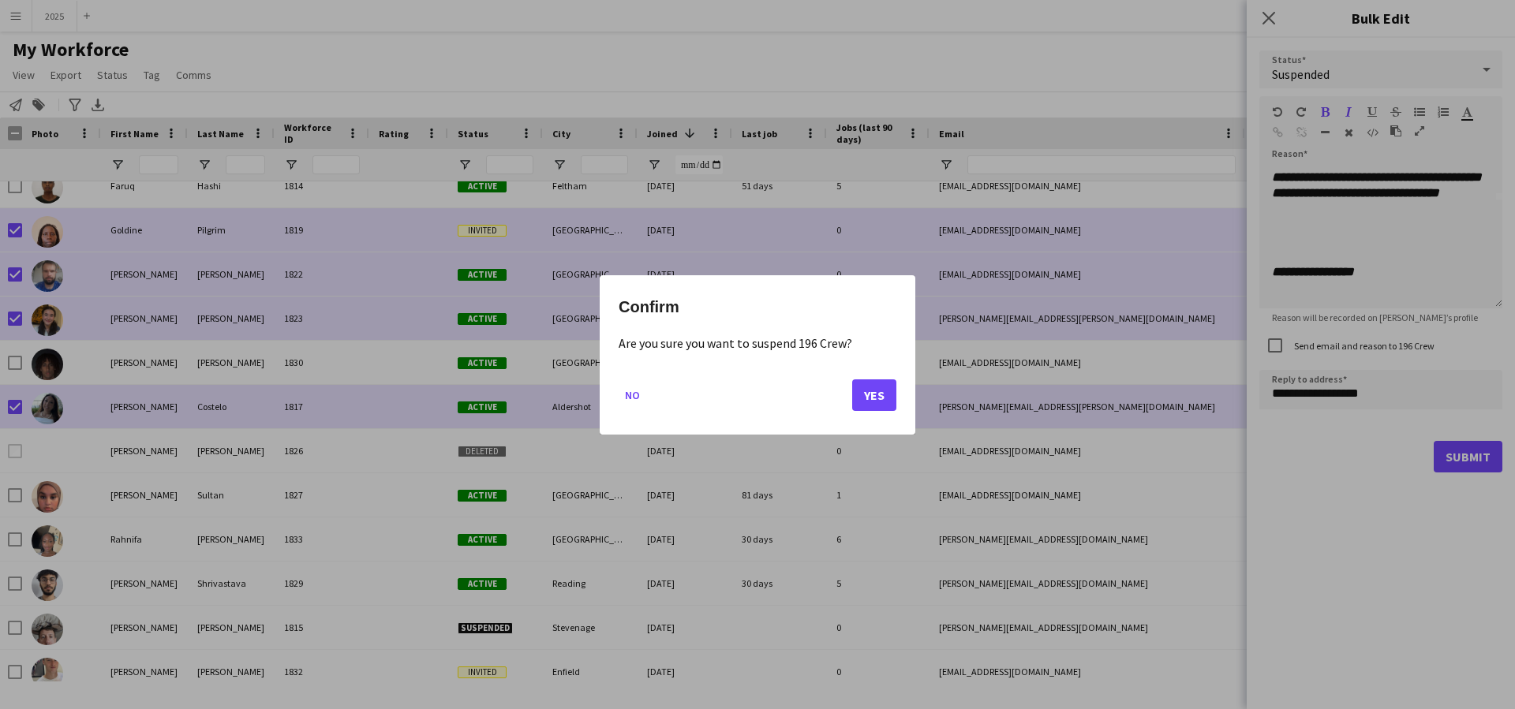
click at [864, 396] on button "Yes" at bounding box center [874, 395] width 44 height 32
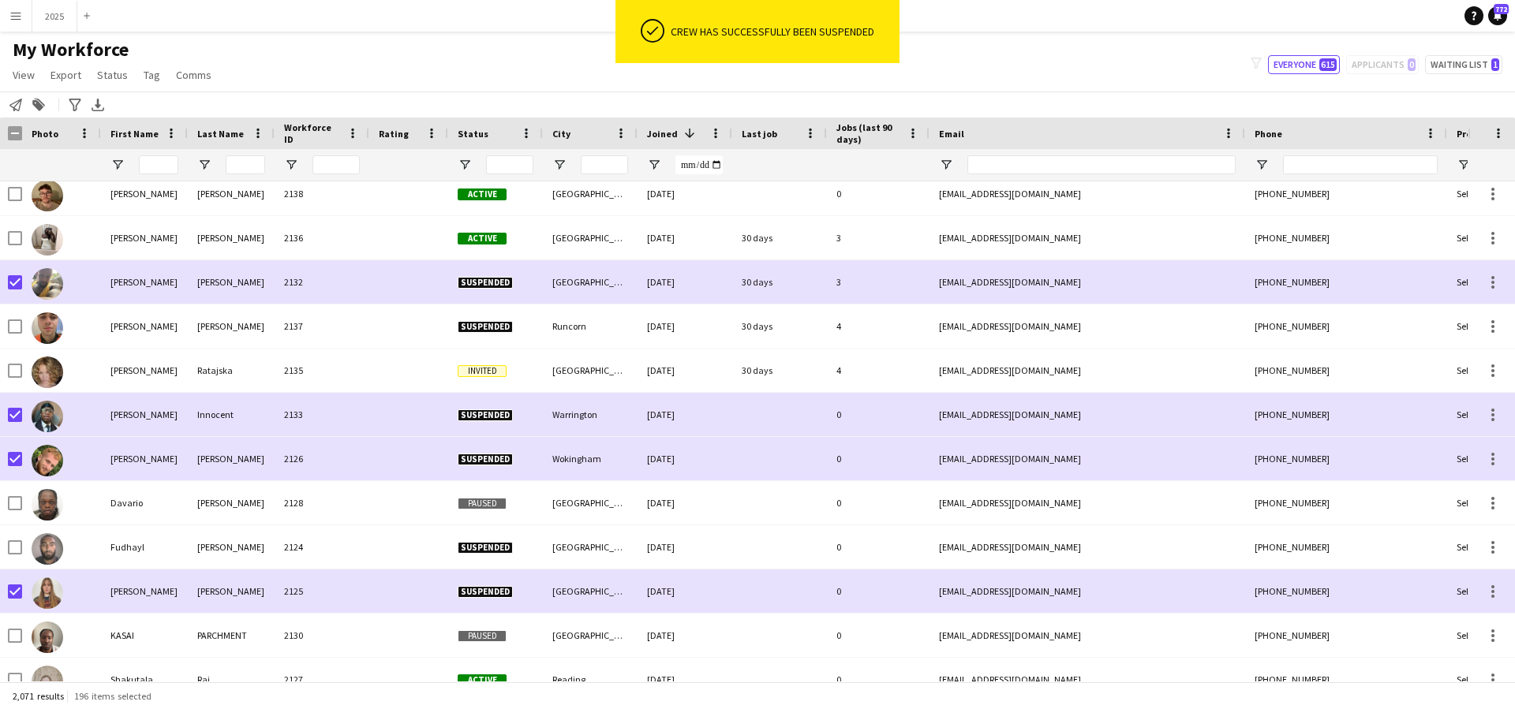
scroll to position [0, 0]
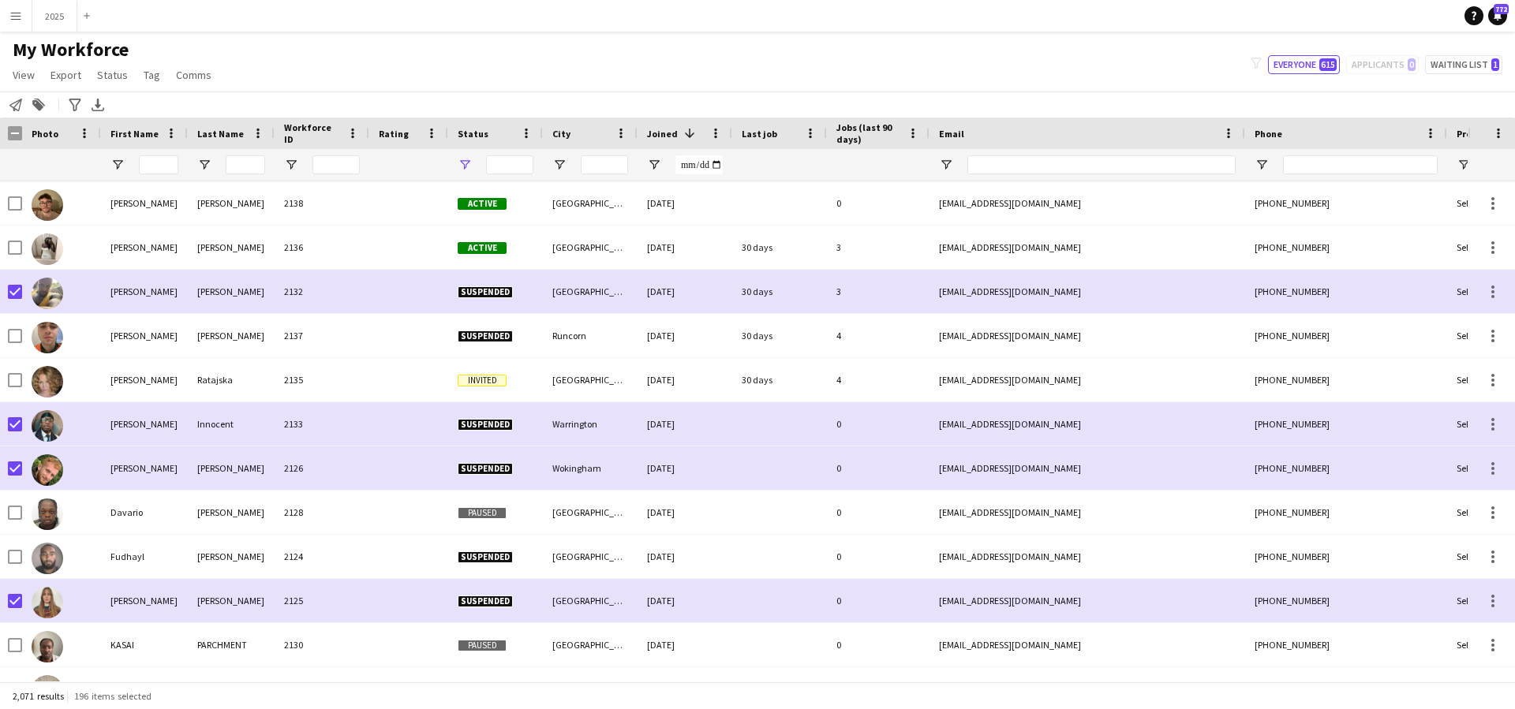
click at [465, 165] on span "Open Filter Menu" at bounding box center [465, 165] width 14 height 14
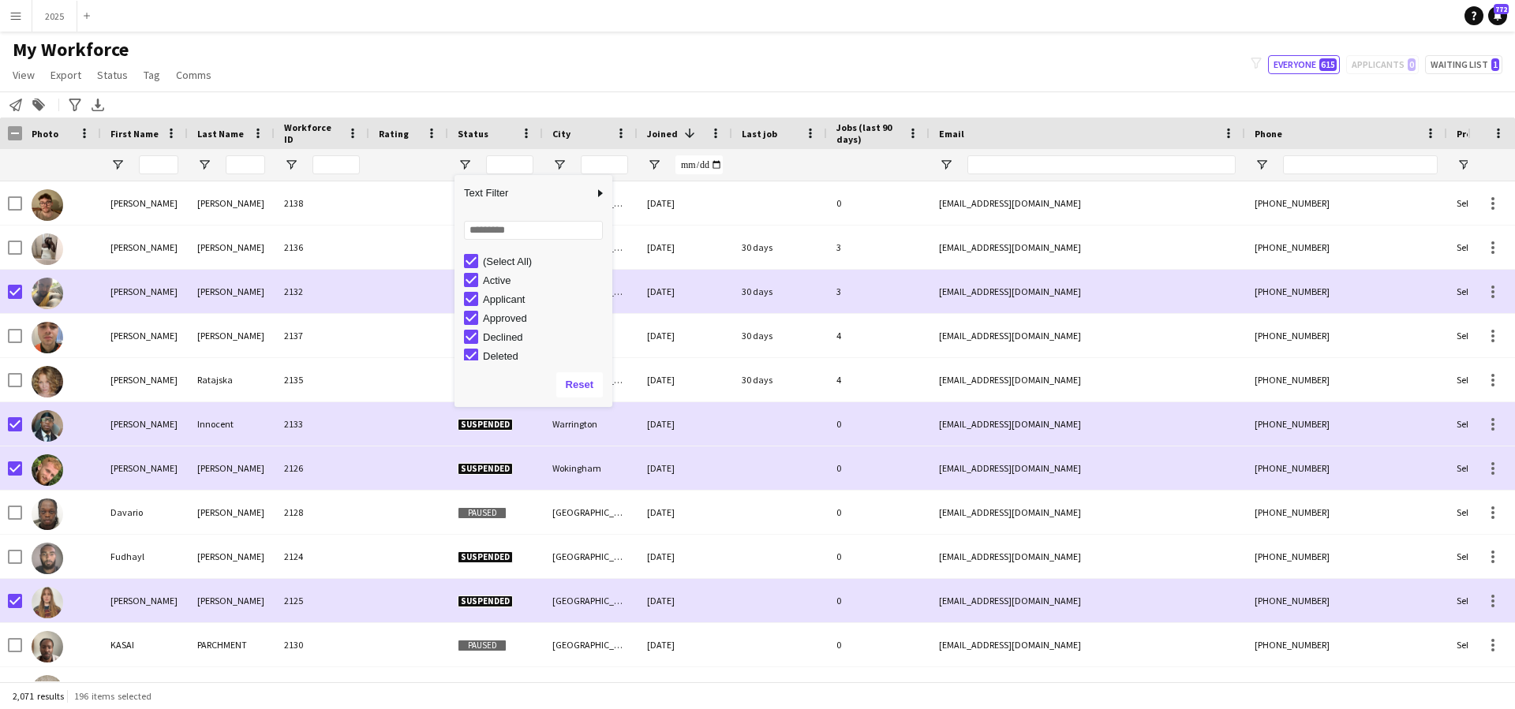
type input "***"
type input "**********"
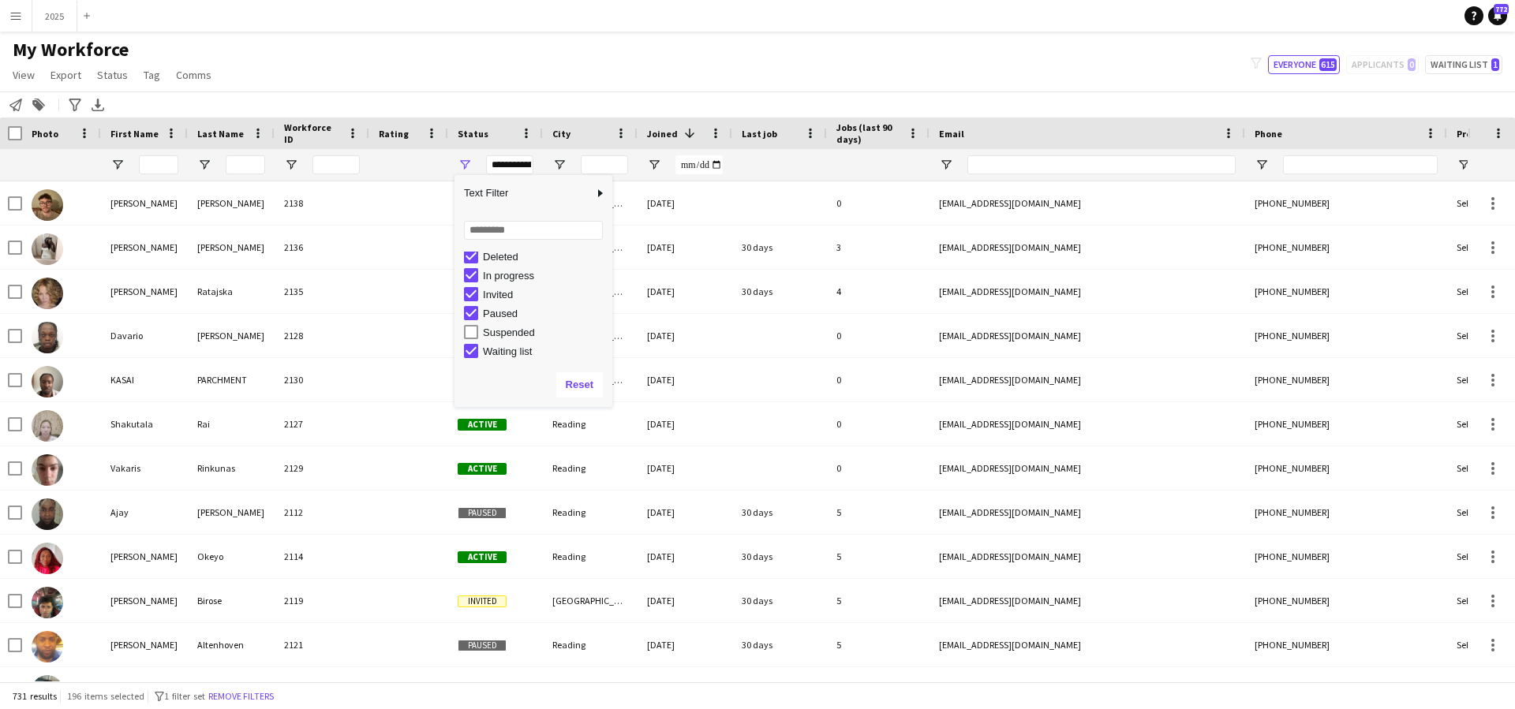
click at [525, 77] on div "My Workforce View Views Default view New view Update view Delete view Edit name…" at bounding box center [757, 65] width 1515 height 54
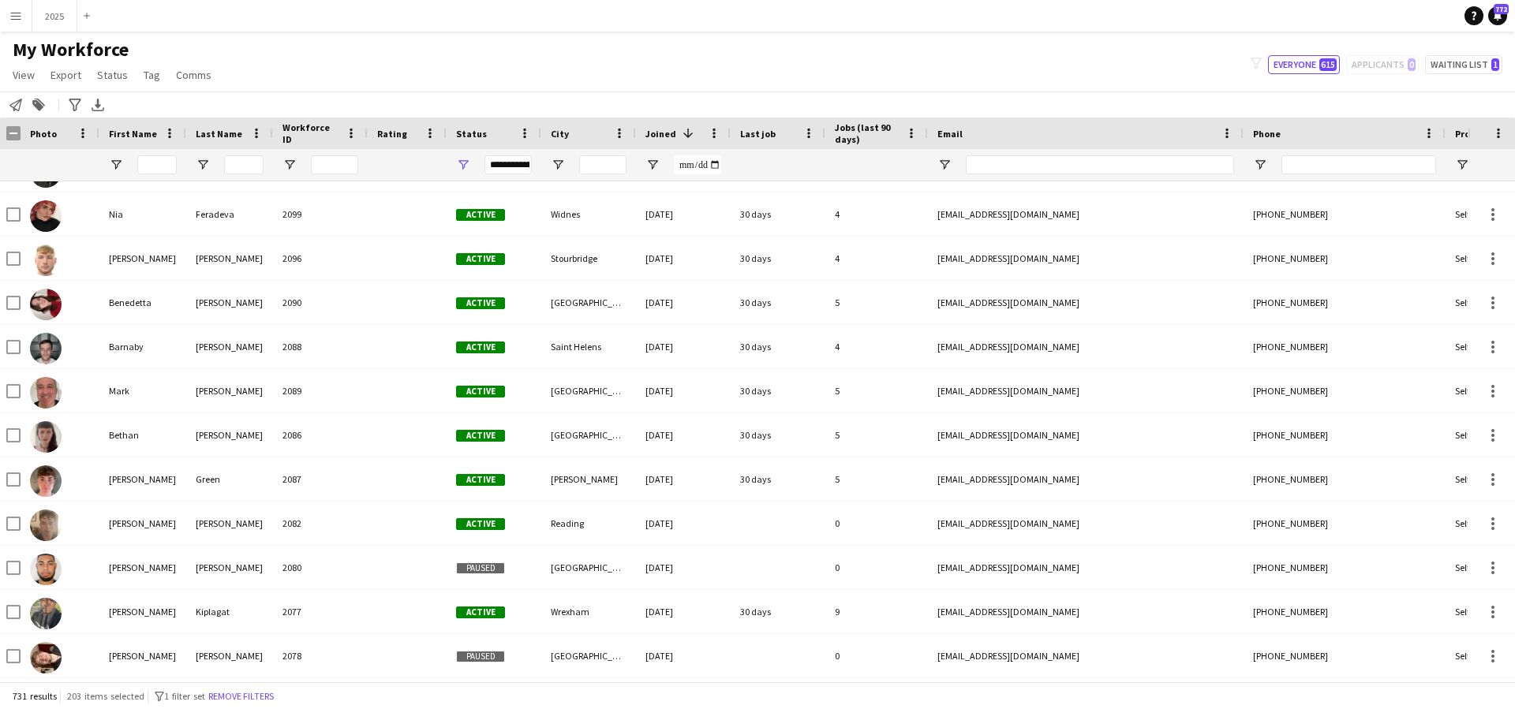
click at [460, 166] on span "Open Filter Menu" at bounding box center [463, 165] width 14 height 14
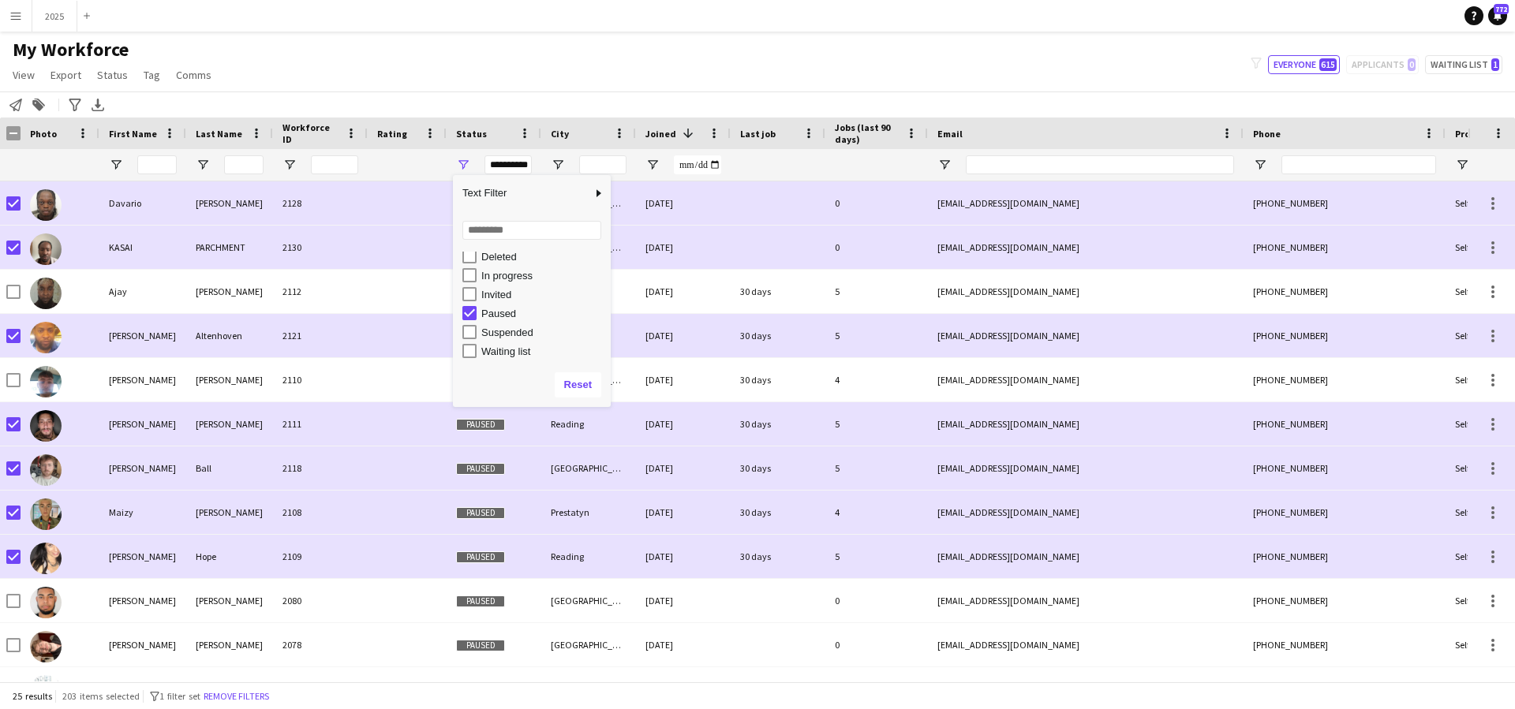
click at [477, 61] on div "My Workforce View Views Default view New view Update view Delete view Edit name…" at bounding box center [757, 65] width 1515 height 54
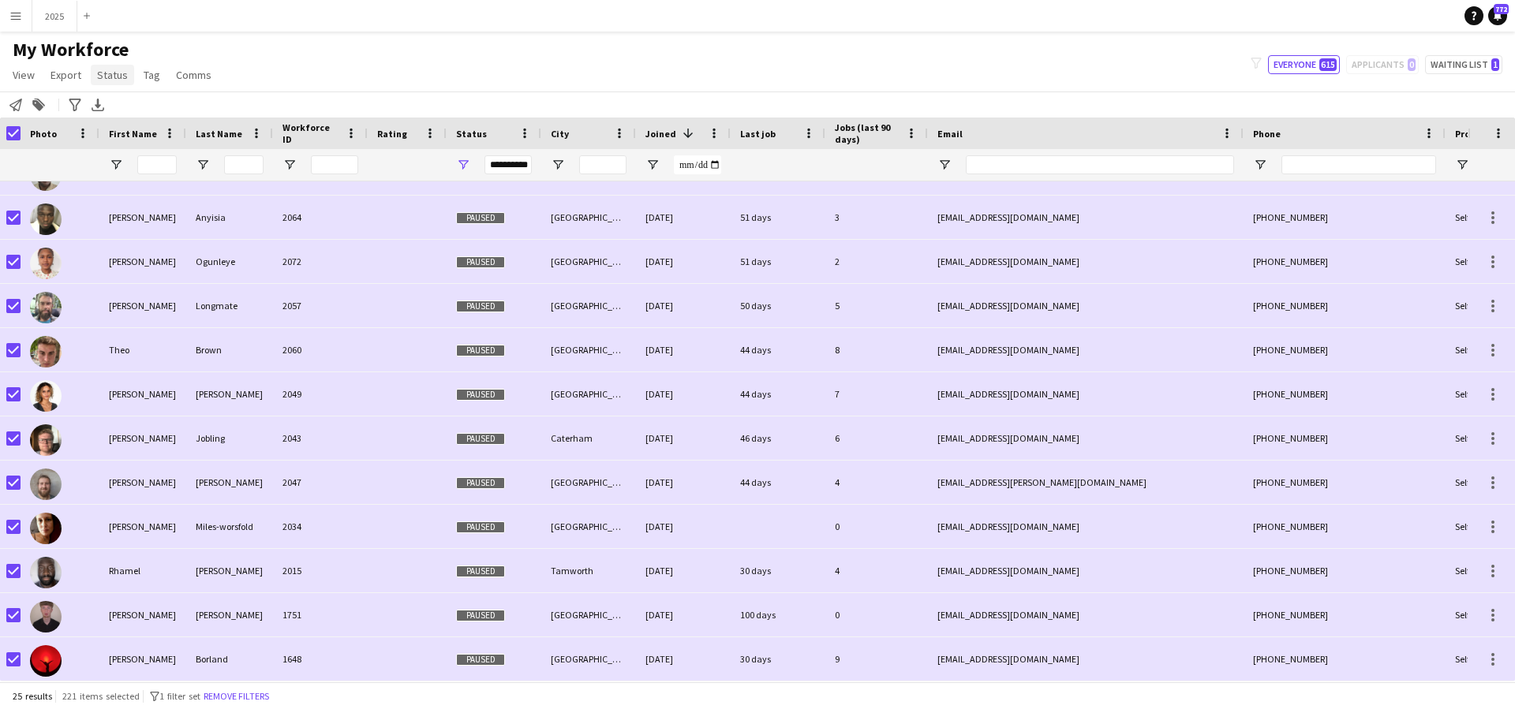
click at [100, 76] on span "Status" at bounding box center [112, 75] width 31 height 14
click at [123, 118] on link "Edit" at bounding box center [146, 108] width 110 height 33
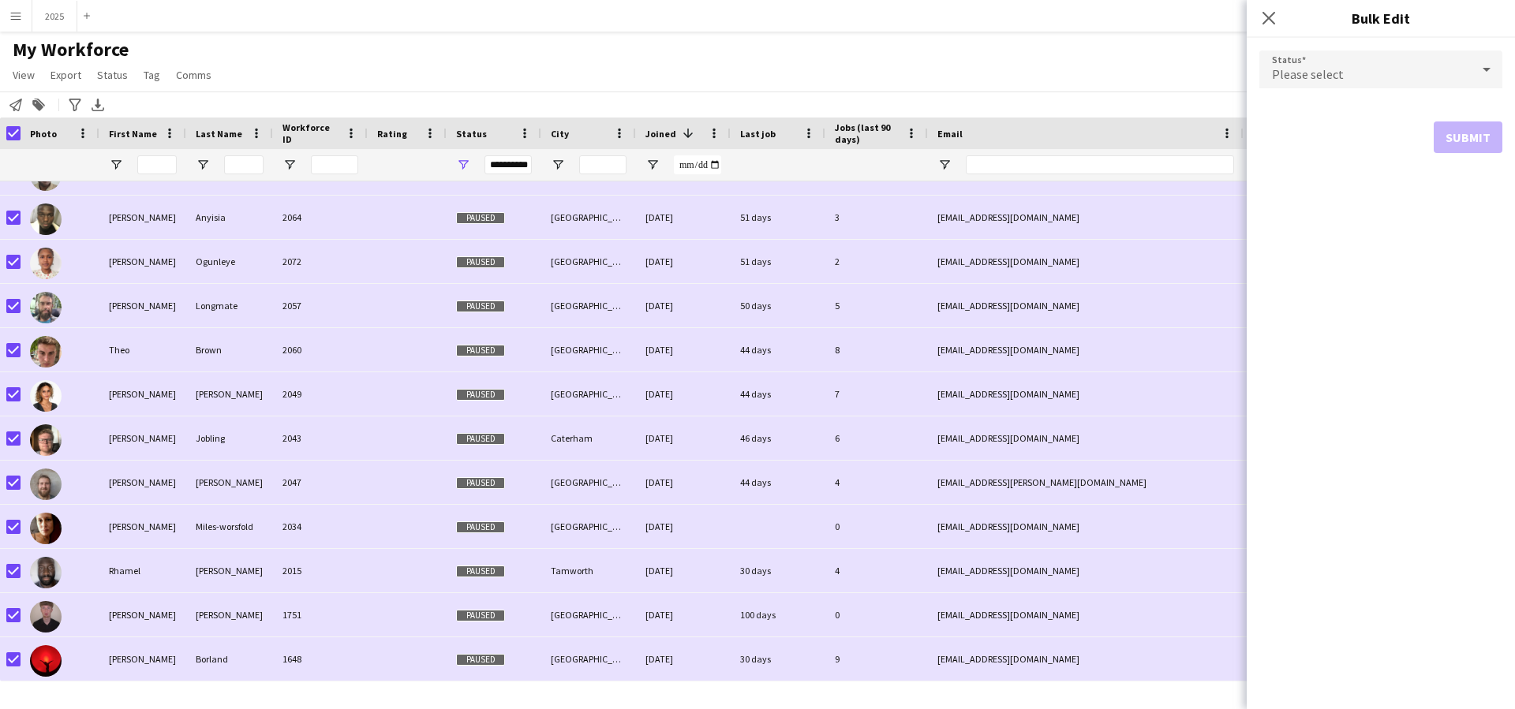
click at [1387, 73] on div "Please select" at bounding box center [1365, 70] width 211 height 38
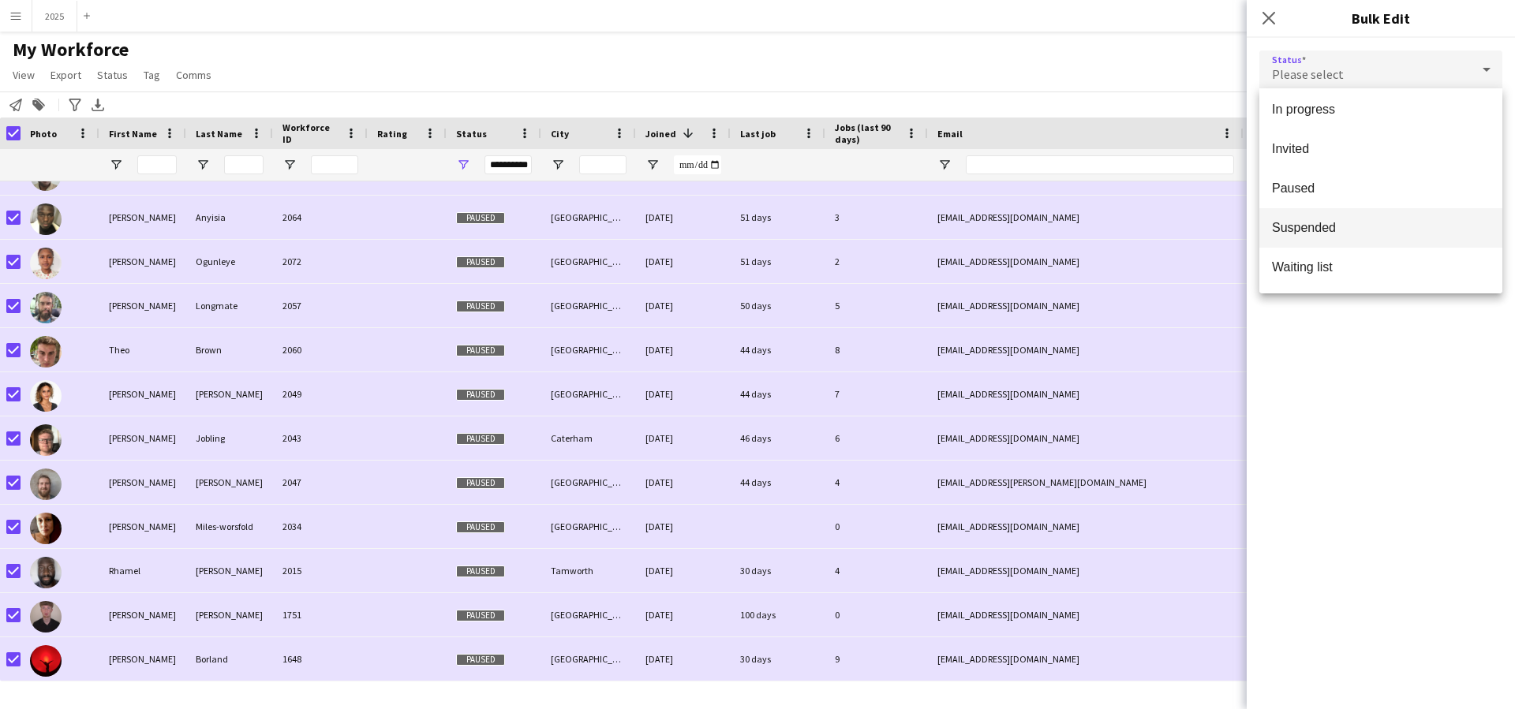
click at [1341, 231] on span "Suspended" at bounding box center [1381, 227] width 218 height 15
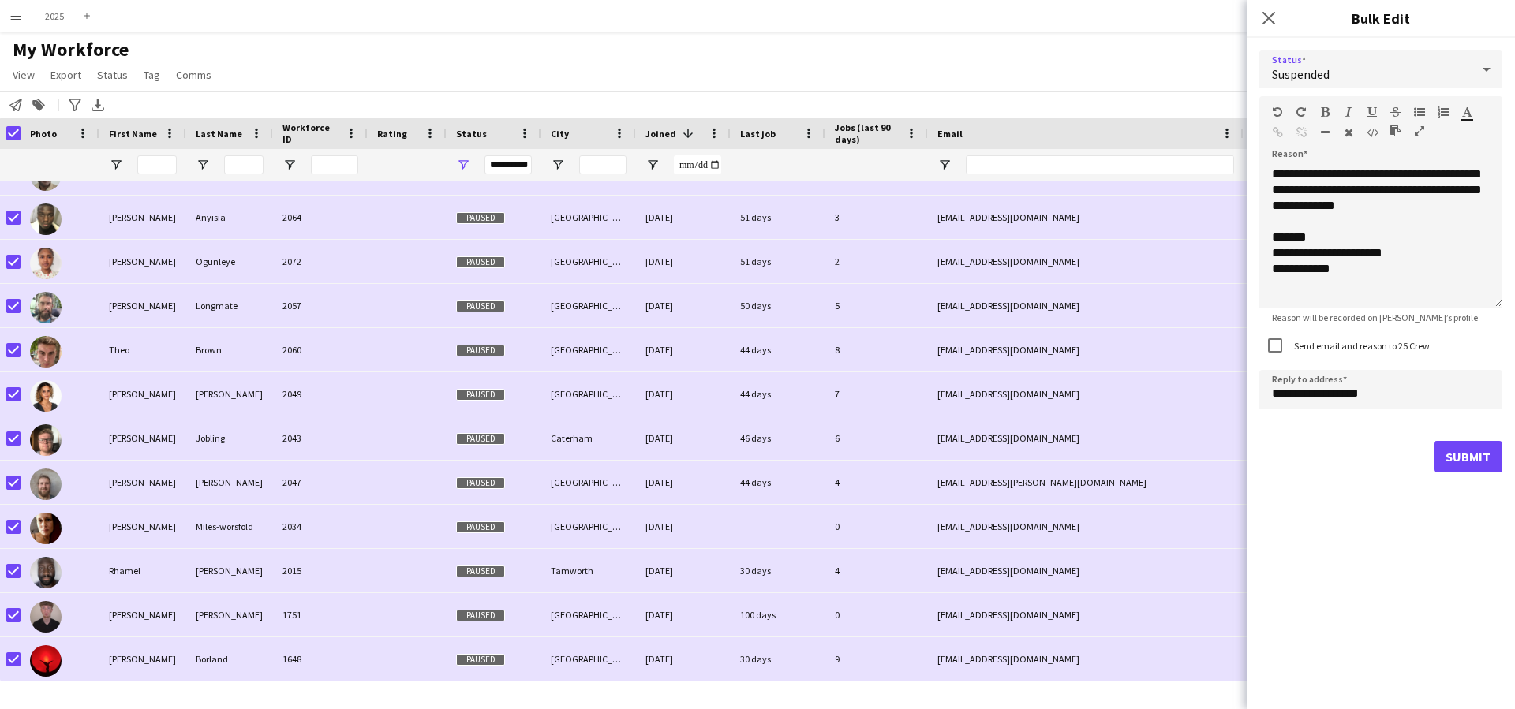
click at [1471, 461] on button "Submit" at bounding box center [1468, 457] width 69 height 32
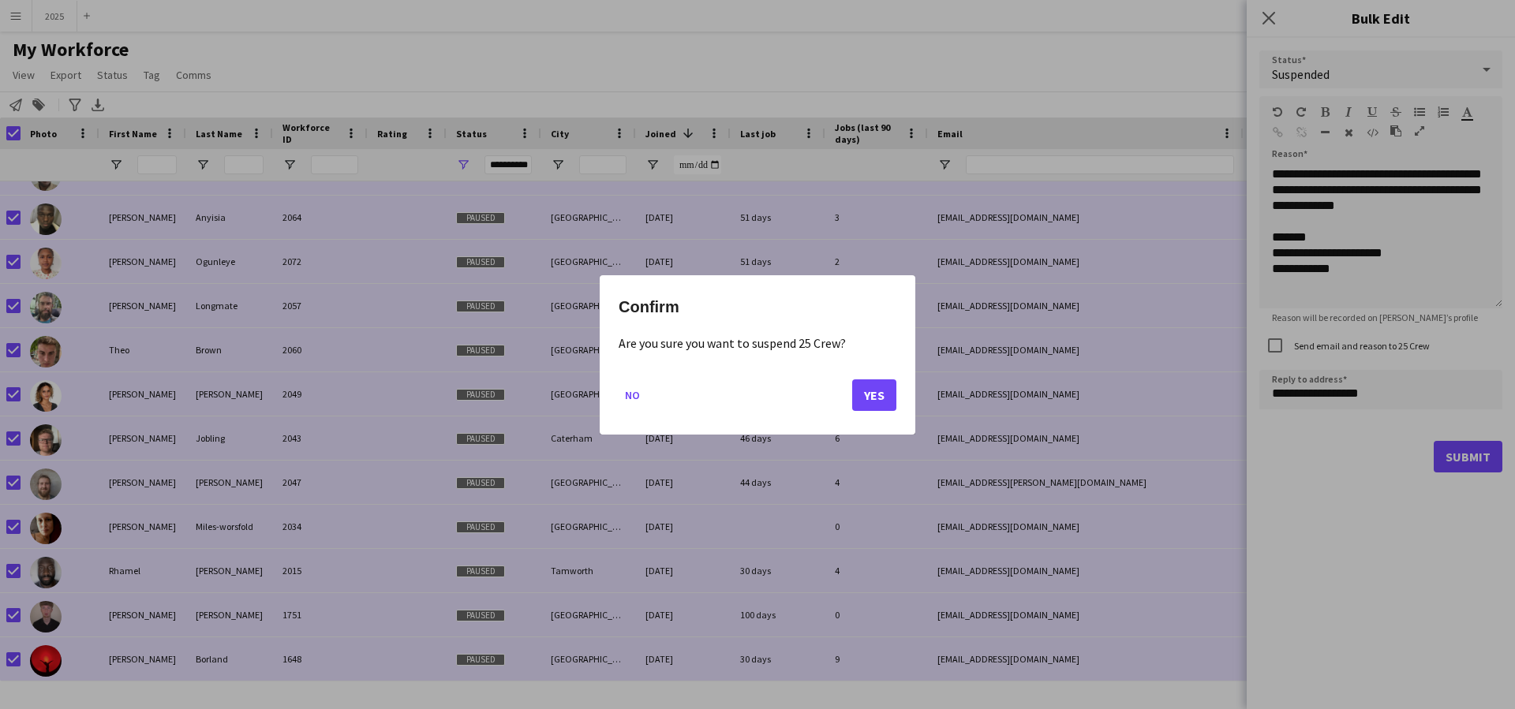
click at [874, 393] on button "Yes" at bounding box center [874, 395] width 44 height 32
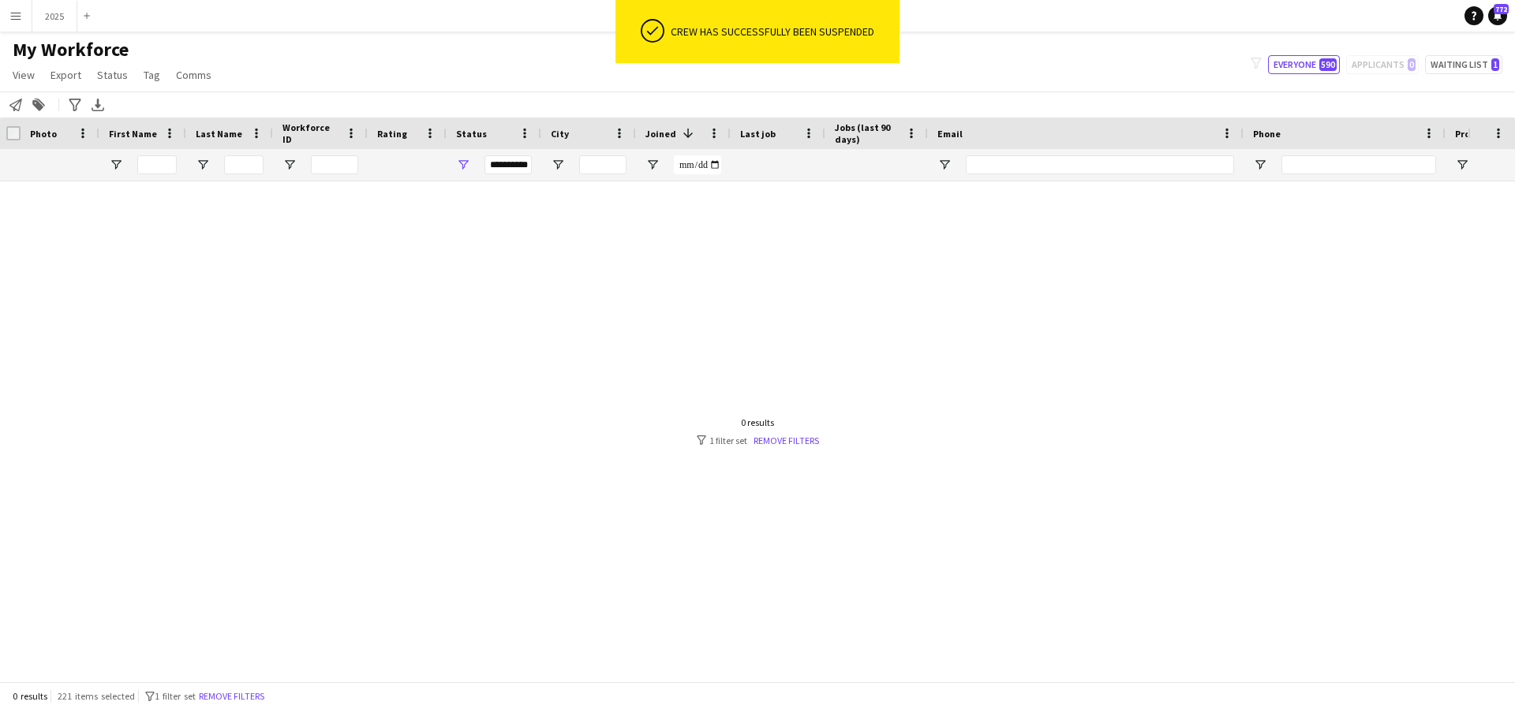
click at [499, 167] on div "**********" at bounding box center [508, 164] width 47 height 19
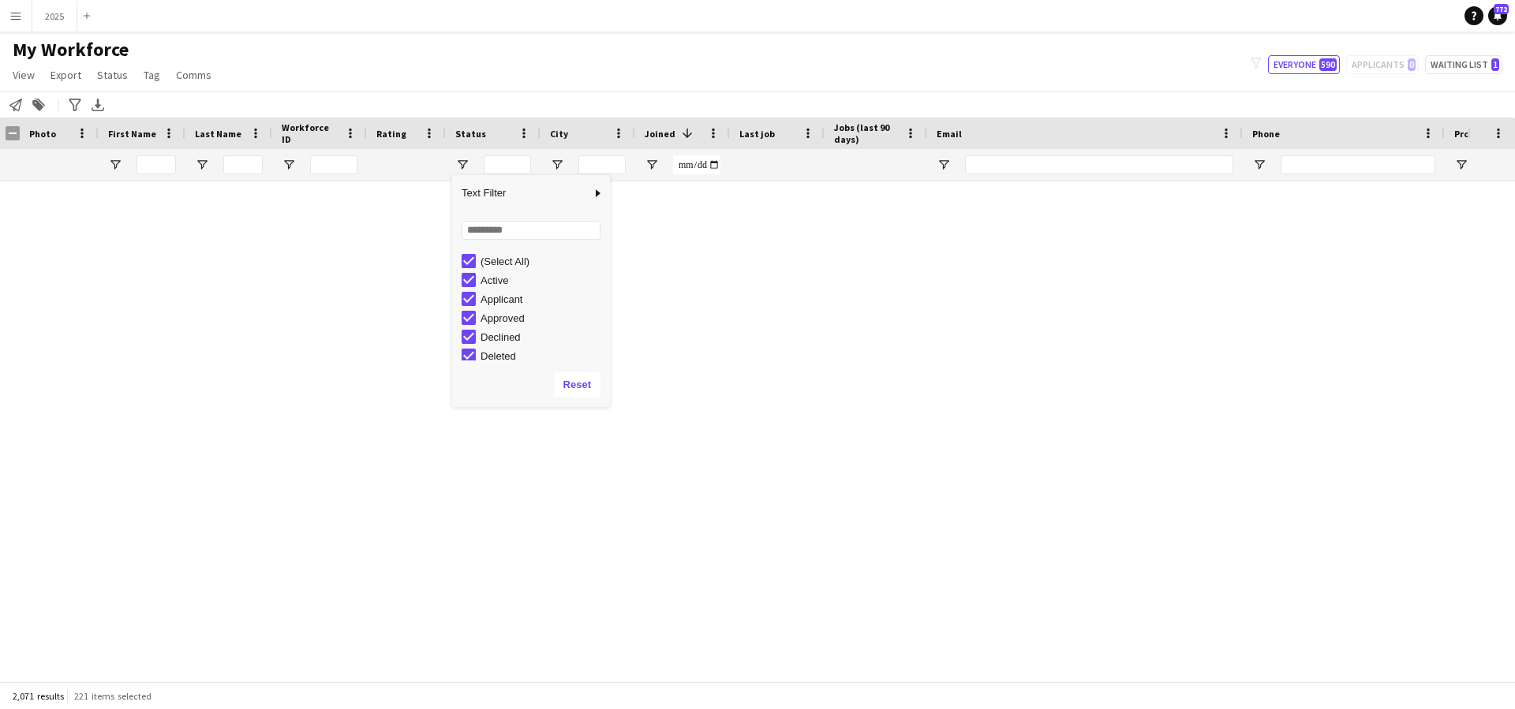
type input "***"
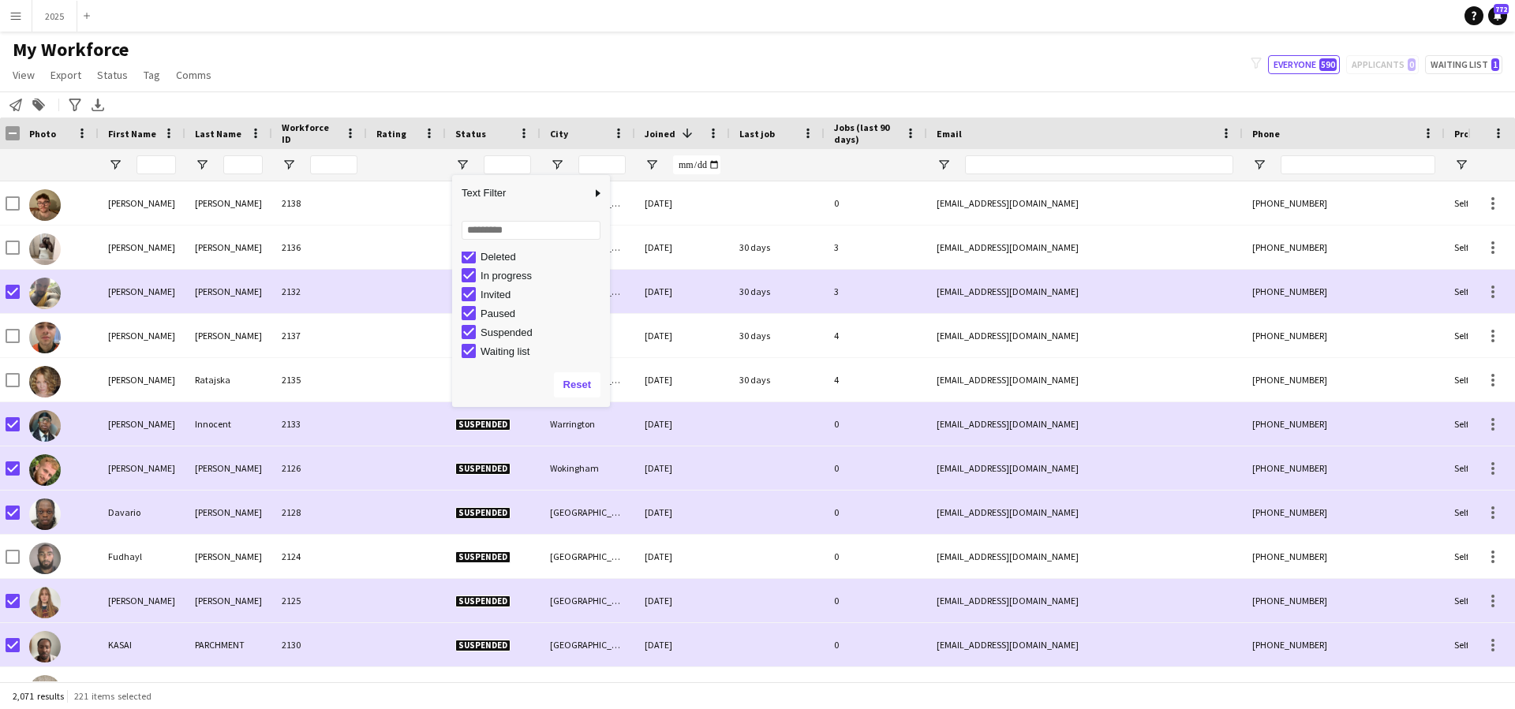
type input "**********"
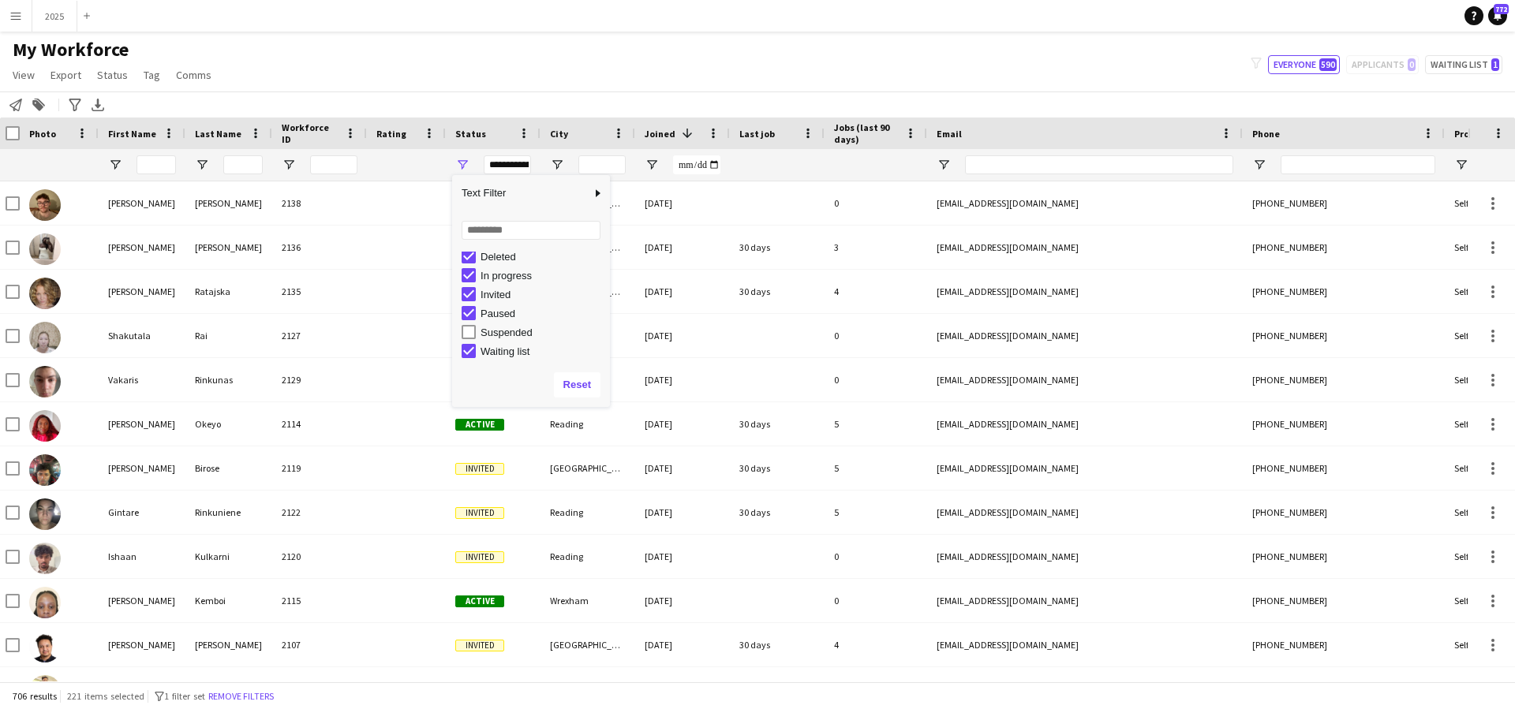
click at [511, 44] on div "My Workforce View Views Default view New view Update view Delete view Edit name…" at bounding box center [757, 65] width 1515 height 54
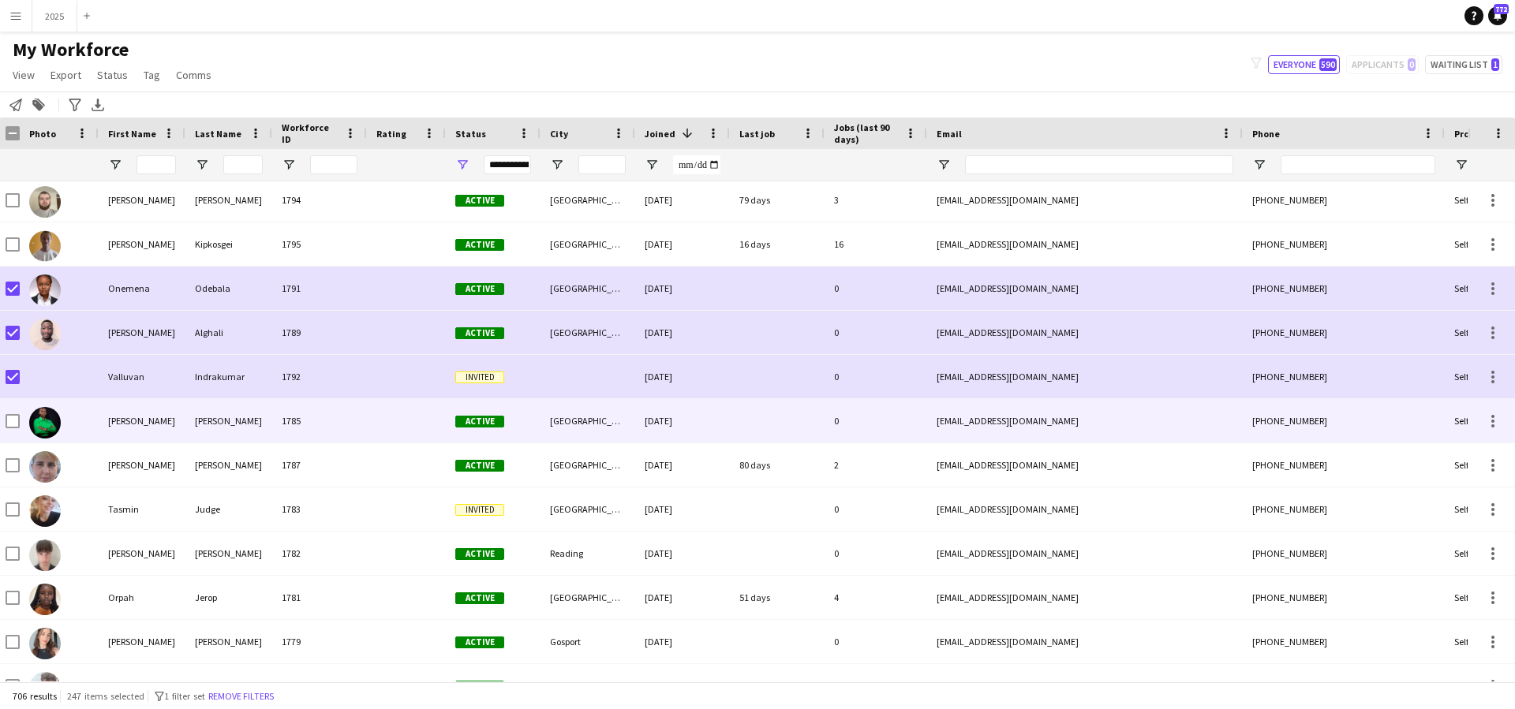
click at [187, 424] on div "[PERSON_NAME]" at bounding box center [228, 420] width 87 height 43
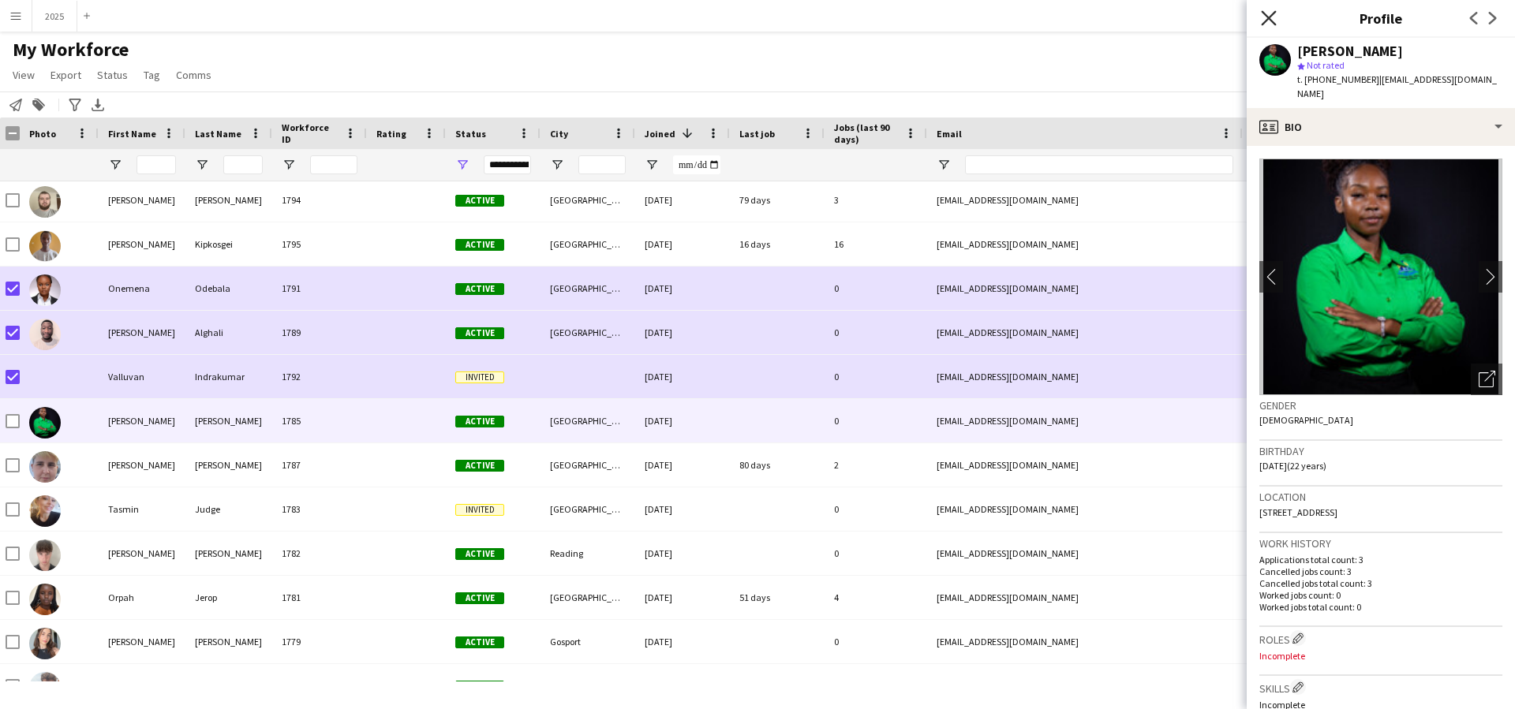
click at [1269, 12] on icon "Close pop-in" at bounding box center [1268, 17] width 15 height 15
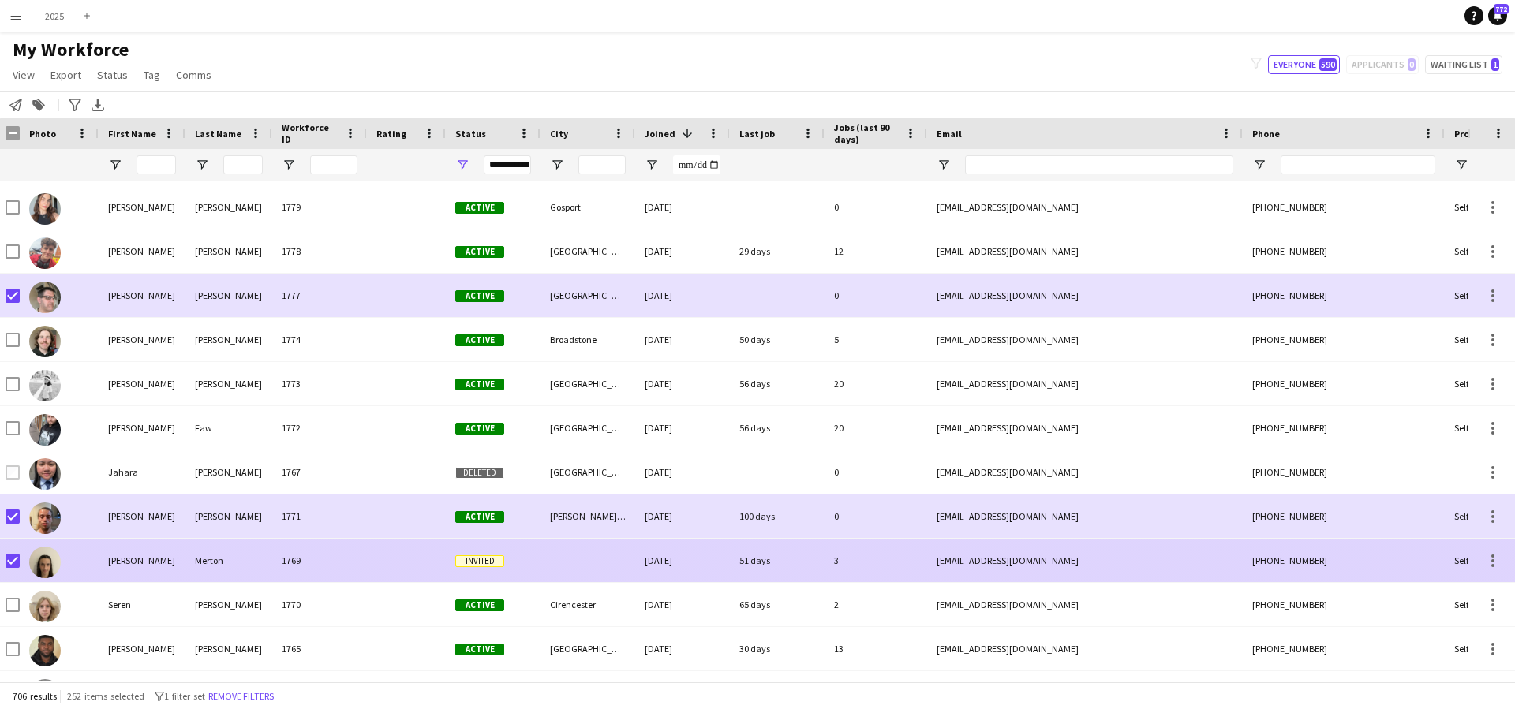
scroll to position [5056, 0]
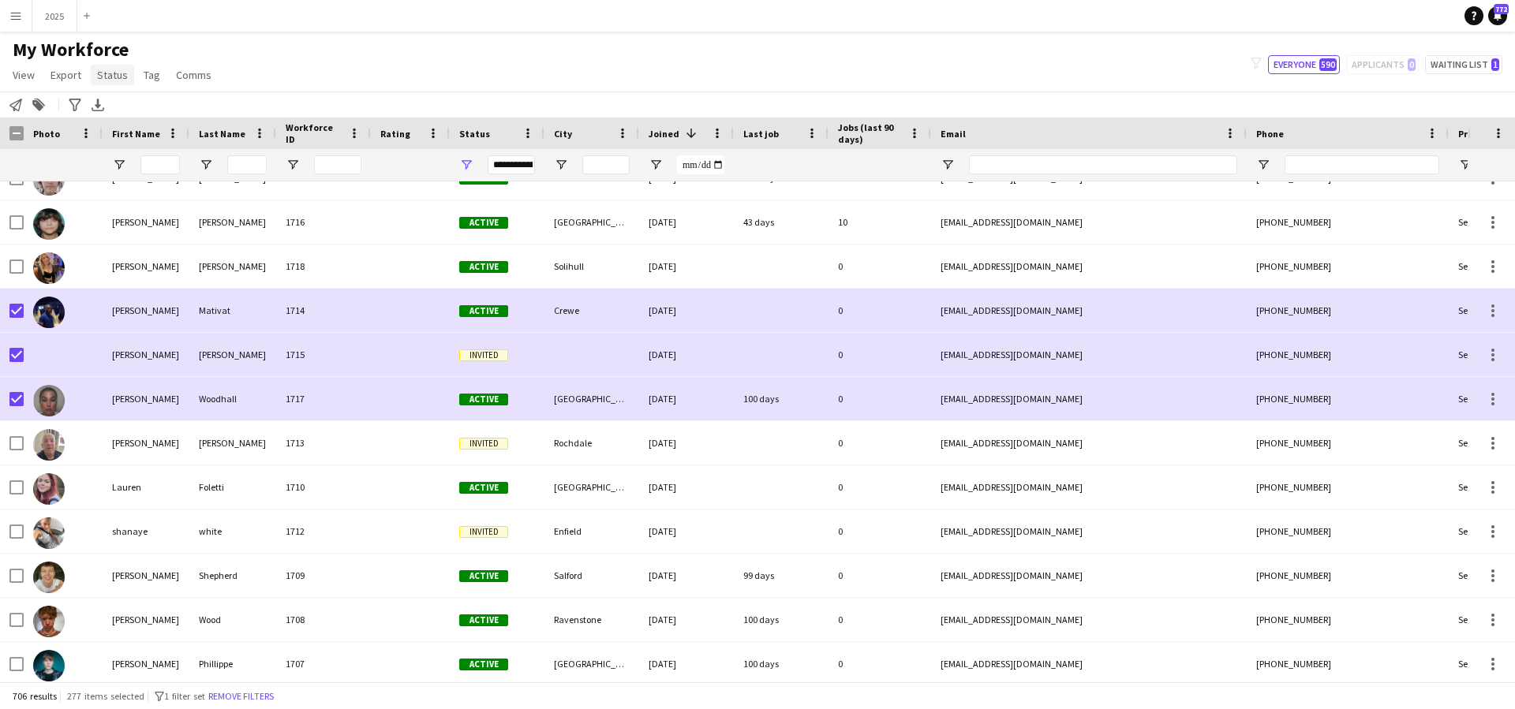
click at [121, 79] on span "Status" at bounding box center [112, 75] width 31 height 14
click at [140, 114] on link "Edit" at bounding box center [146, 108] width 110 height 33
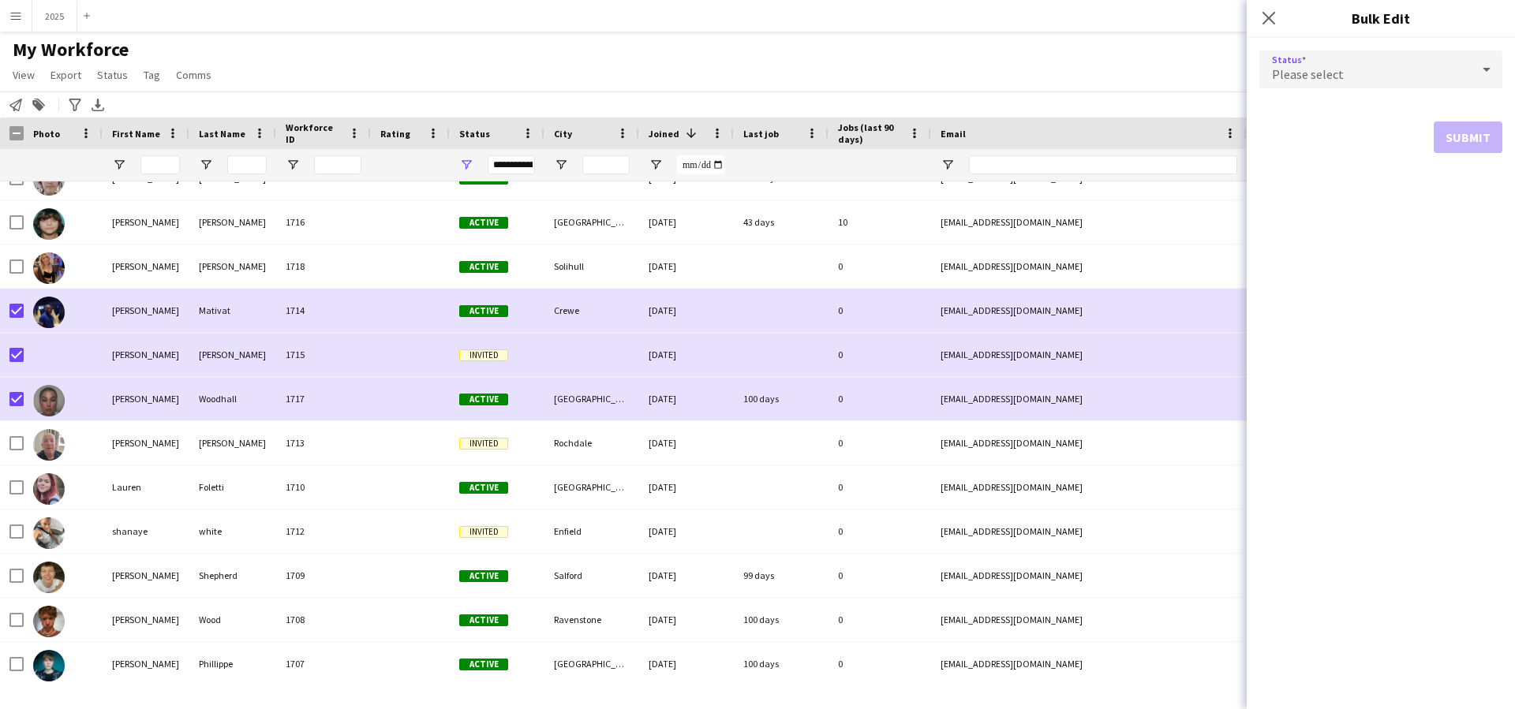
click at [1364, 69] on div "Please select" at bounding box center [1365, 70] width 211 height 38
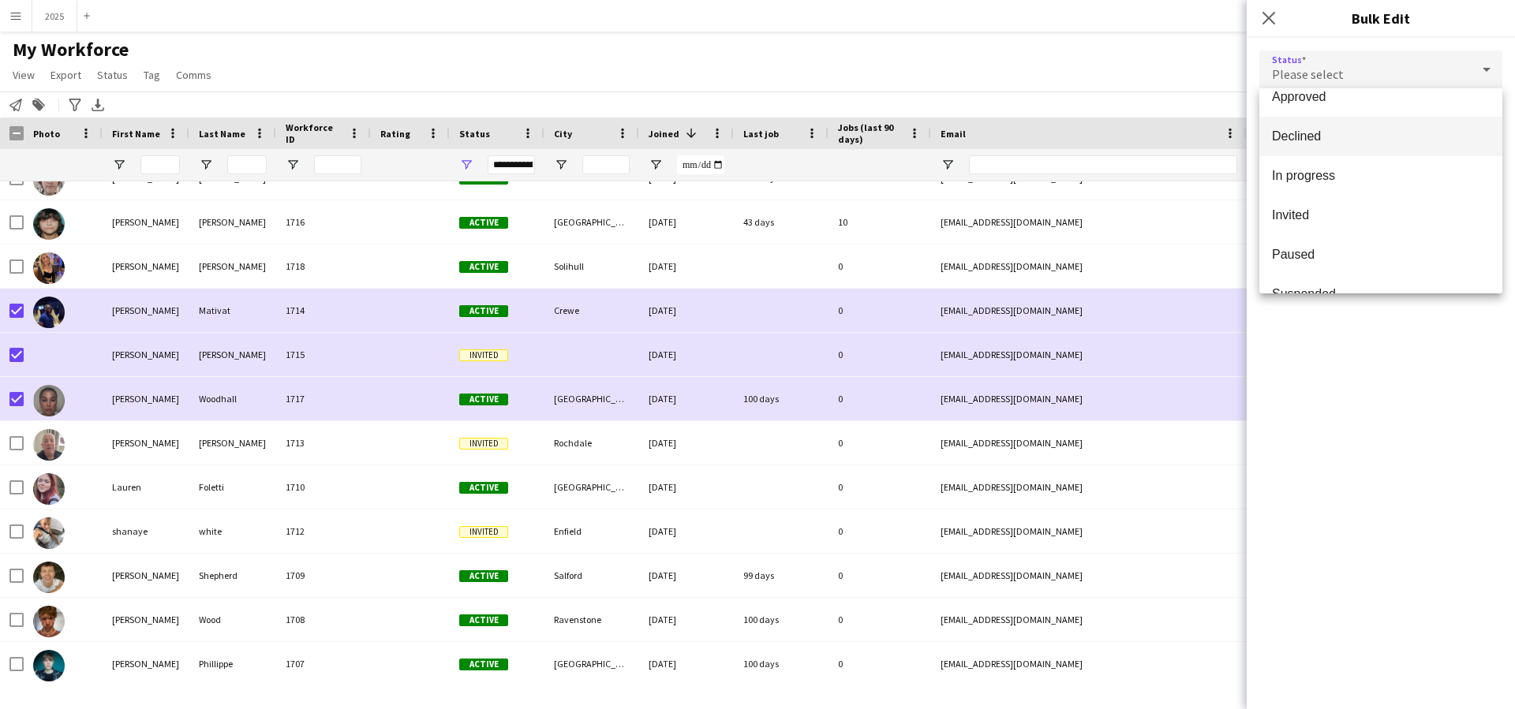
scroll to position [99, 0]
click at [1361, 287] on span "Suspended" at bounding box center [1381, 290] width 218 height 15
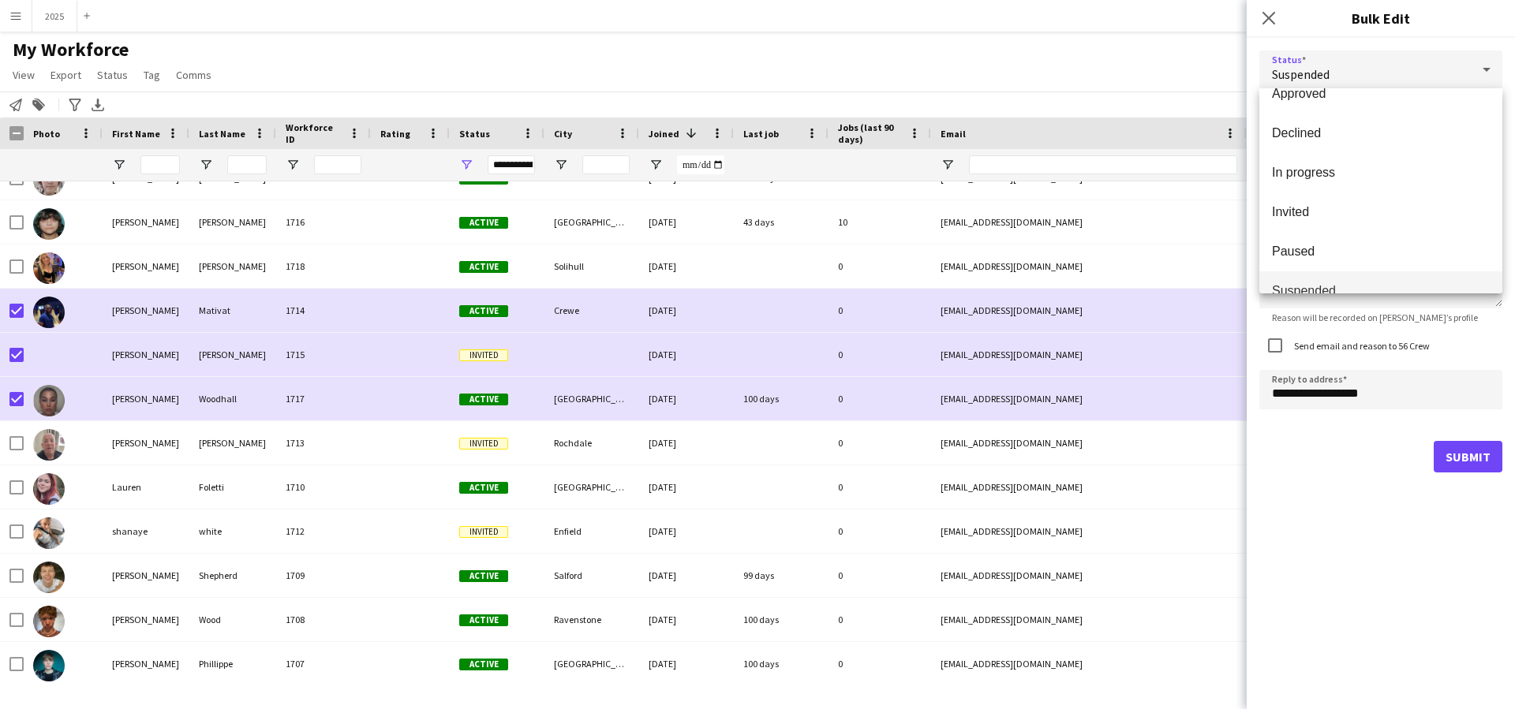
scroll to position [0, 0]
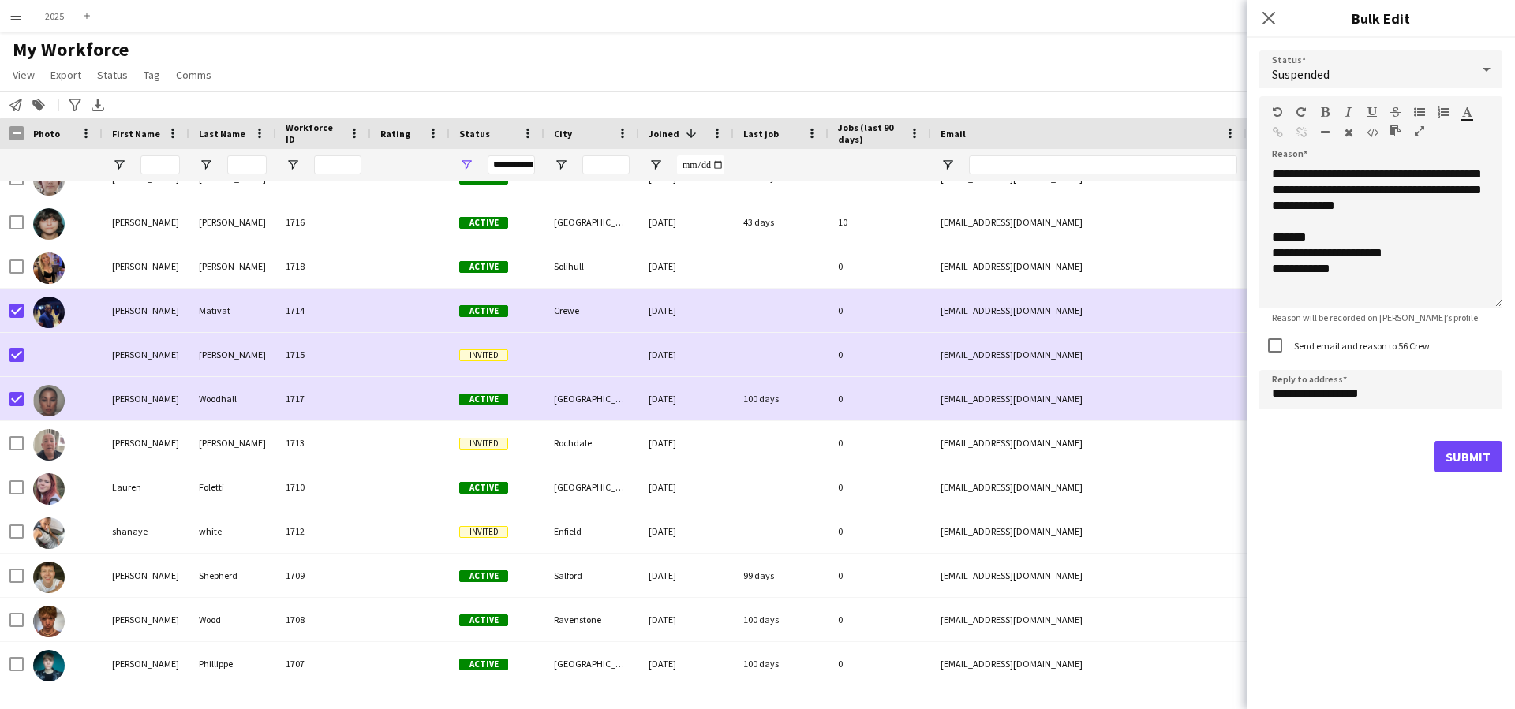
click at [1457, 454] on button "Submit" at bounding box center [1468, 457] width 69 height 32
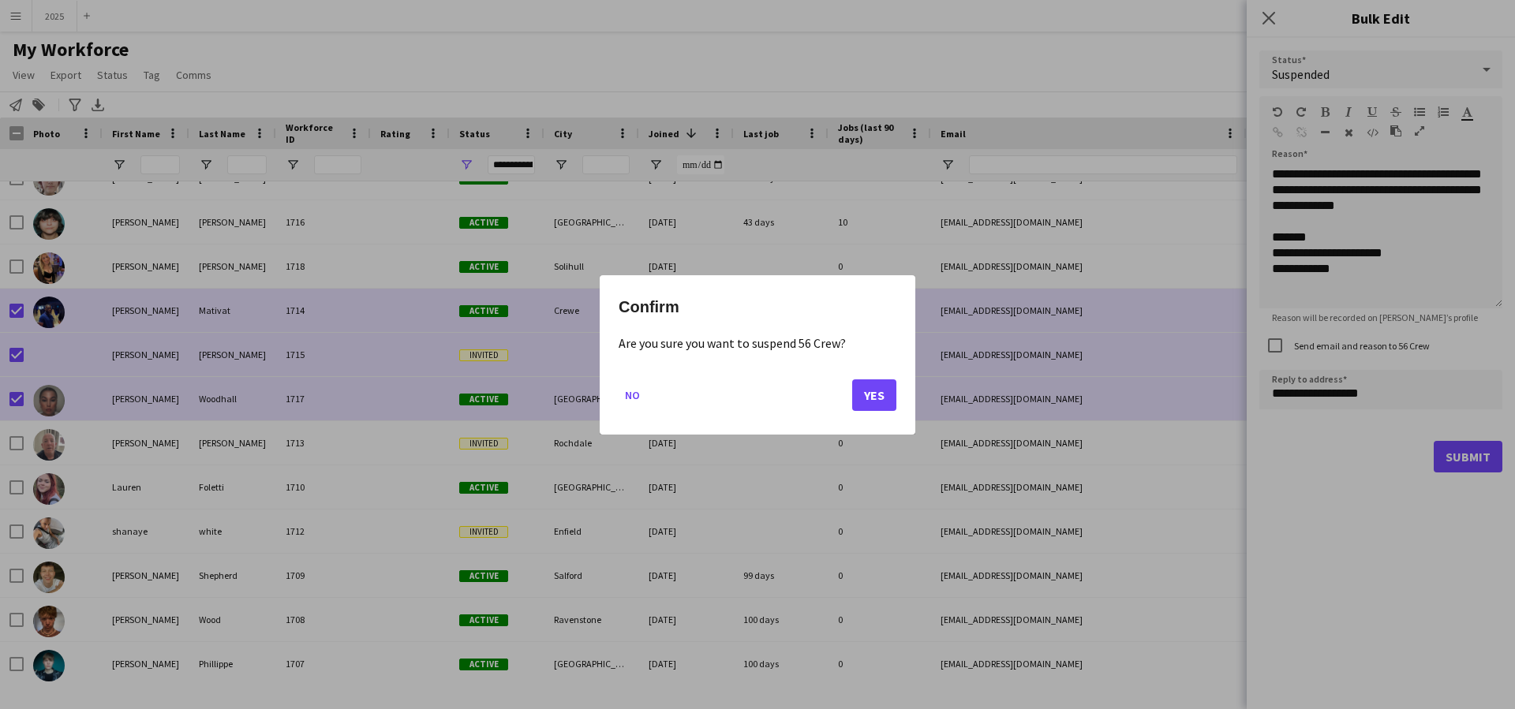
click at [874, 397] on button "Yes" at bounding box center [874, 395] width 44 height 32
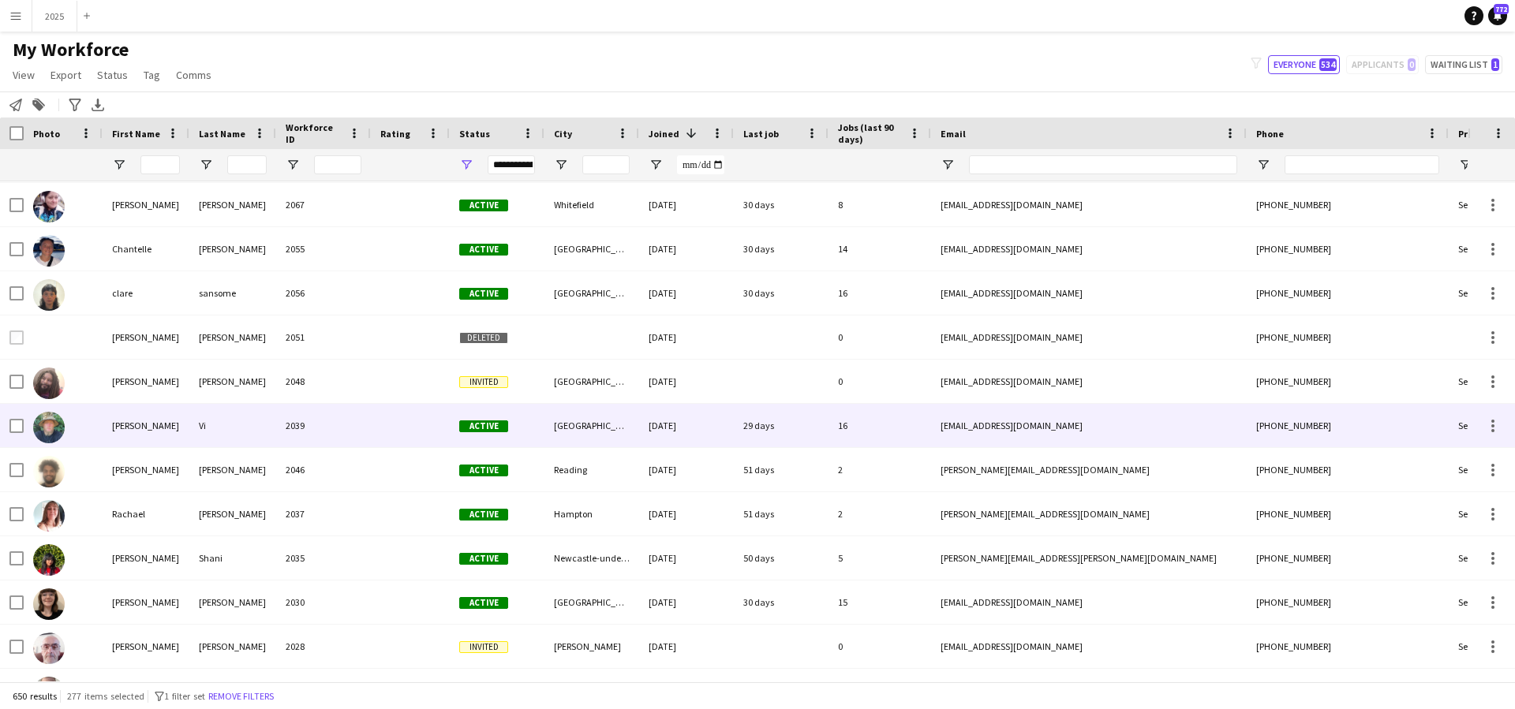
scroll to position [1436, 0]
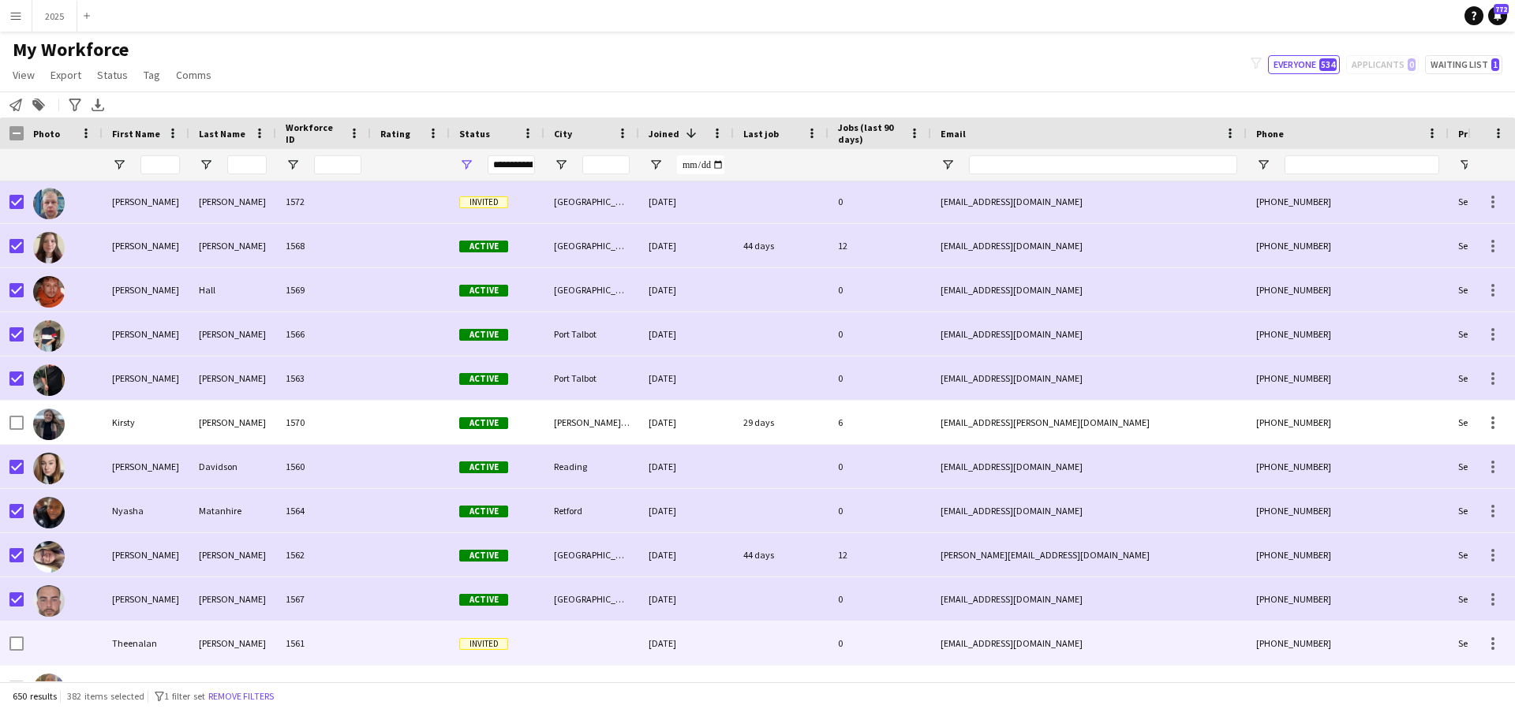
click at [24, 645] on div at bounding box center [63, 643] width 79 height 43
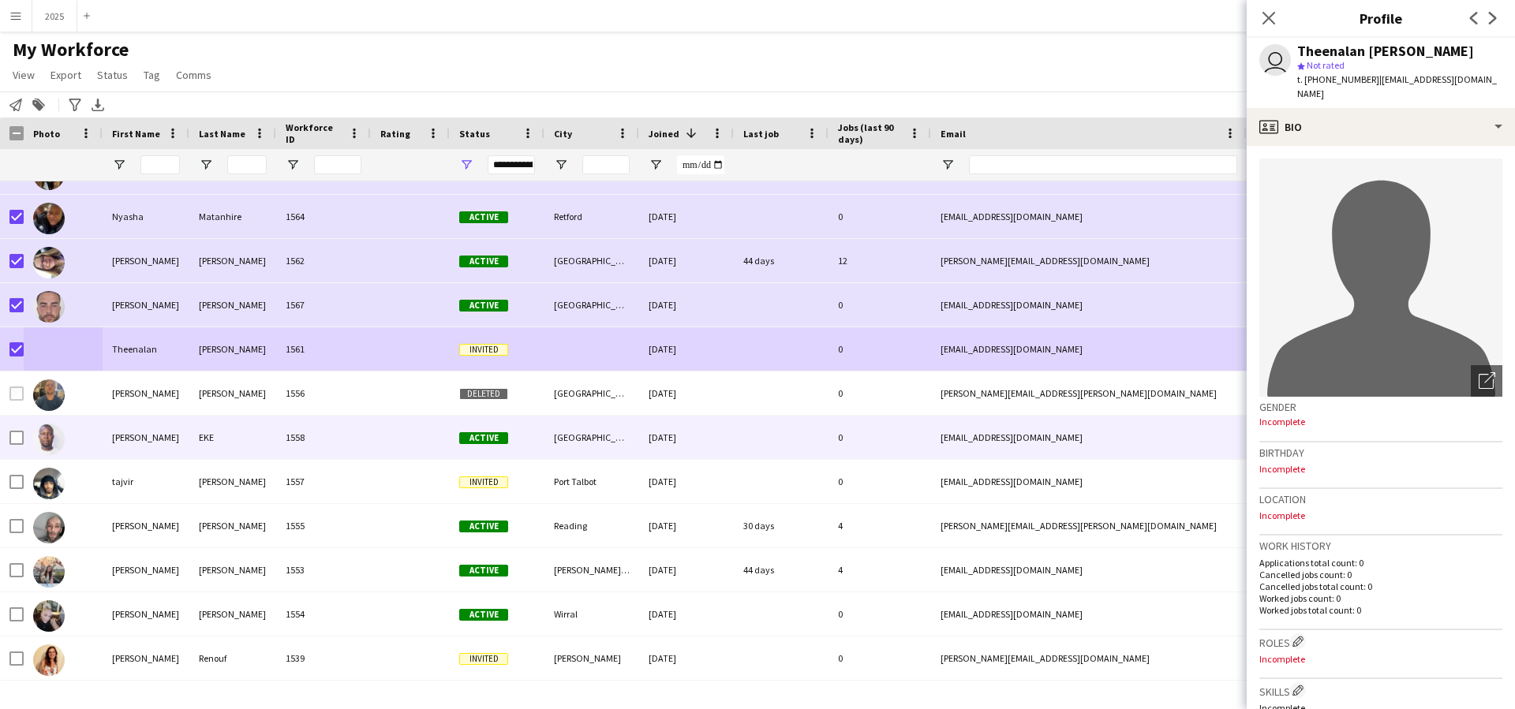
click at [17, 455] on div at bounding box center [16, 438] width 14 height 44
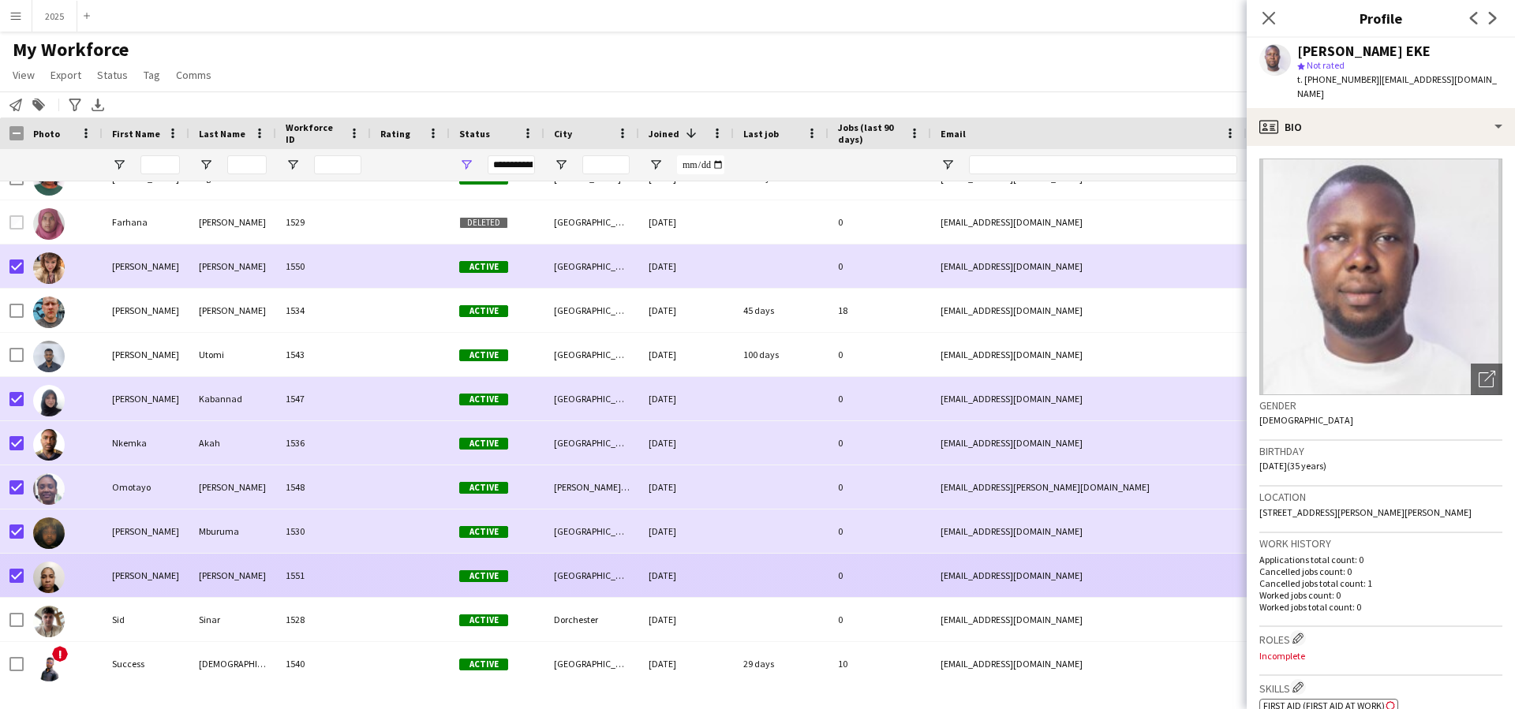
scroll to position [11622, 0]
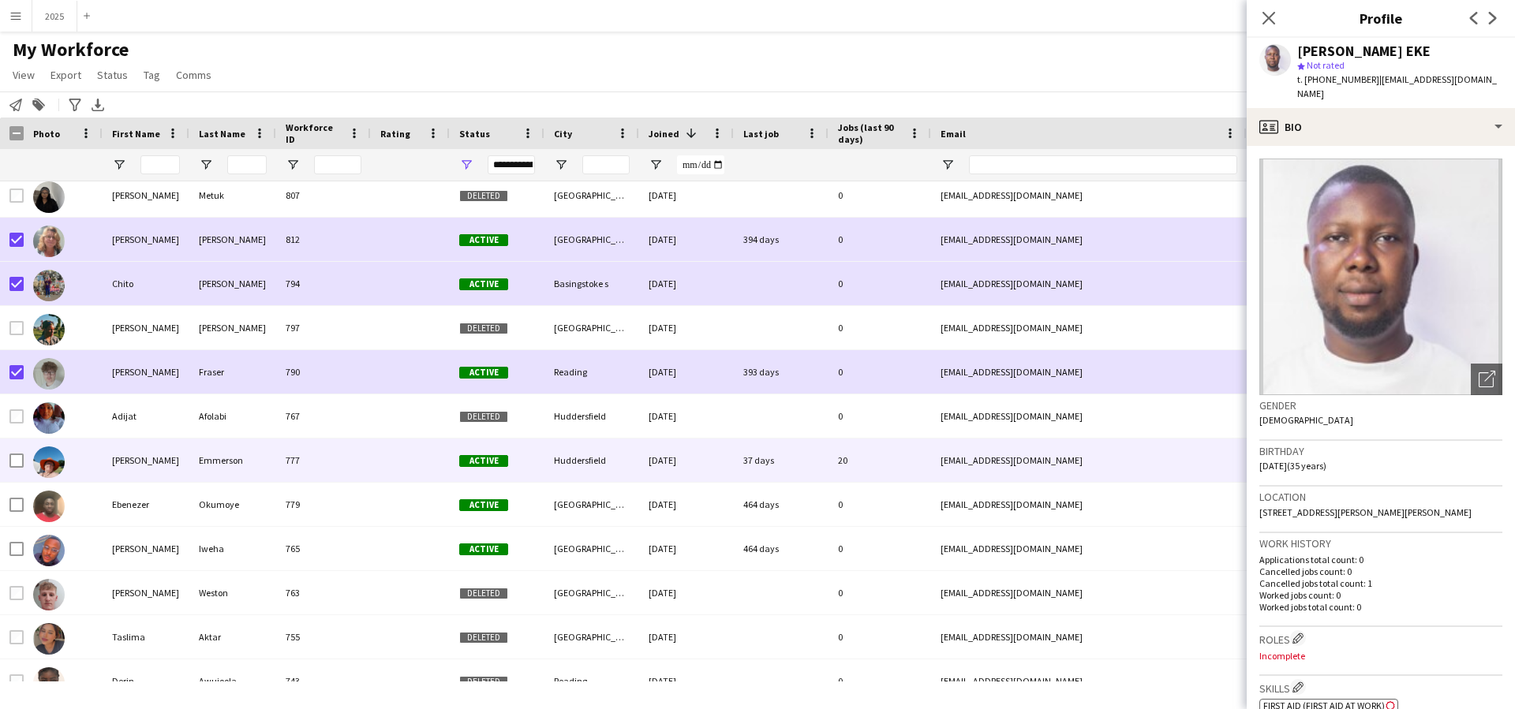
click at [172, 458] on div "[PERSON_NAME]" at bounding box center [146, 460] width 87 height 43
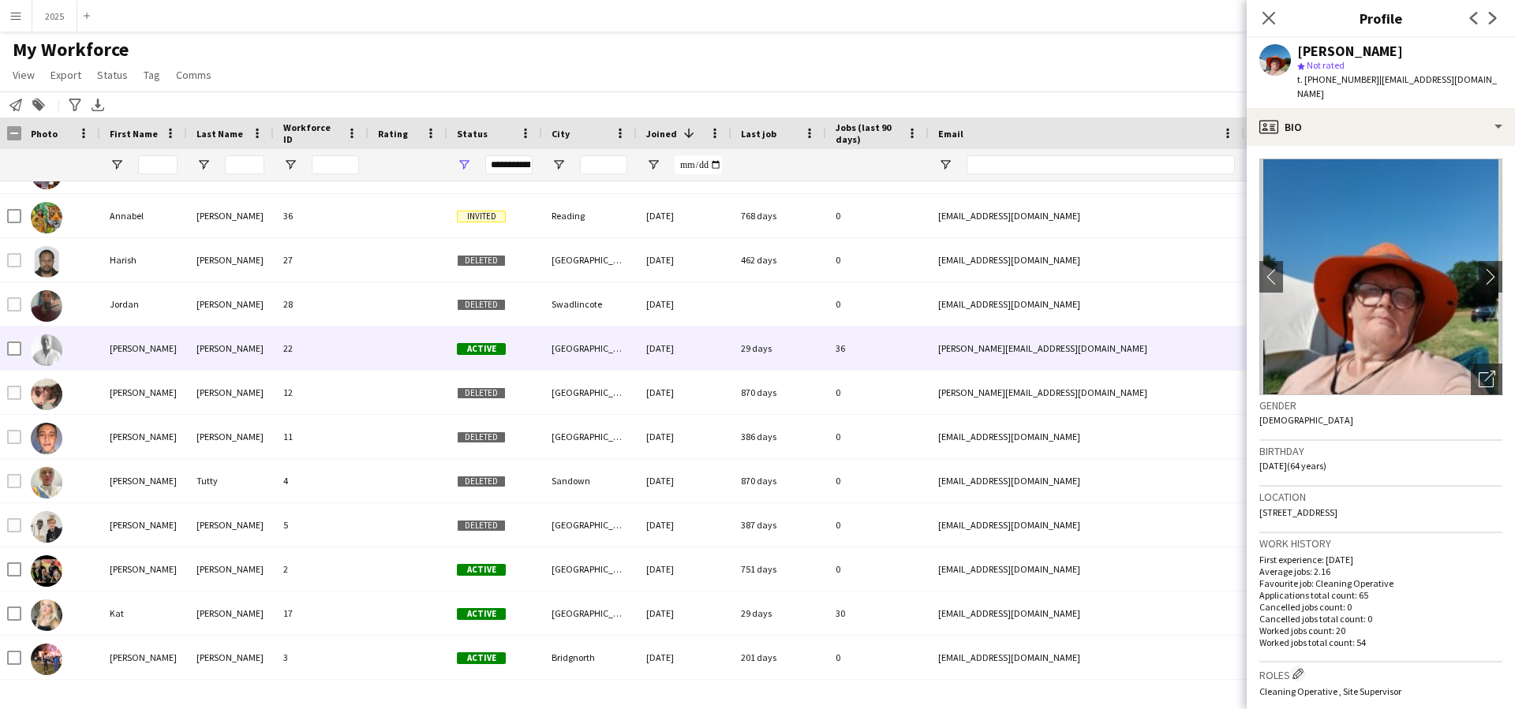
click at [54, 346] on img at bounding box center [47, 351] width 32 height 32
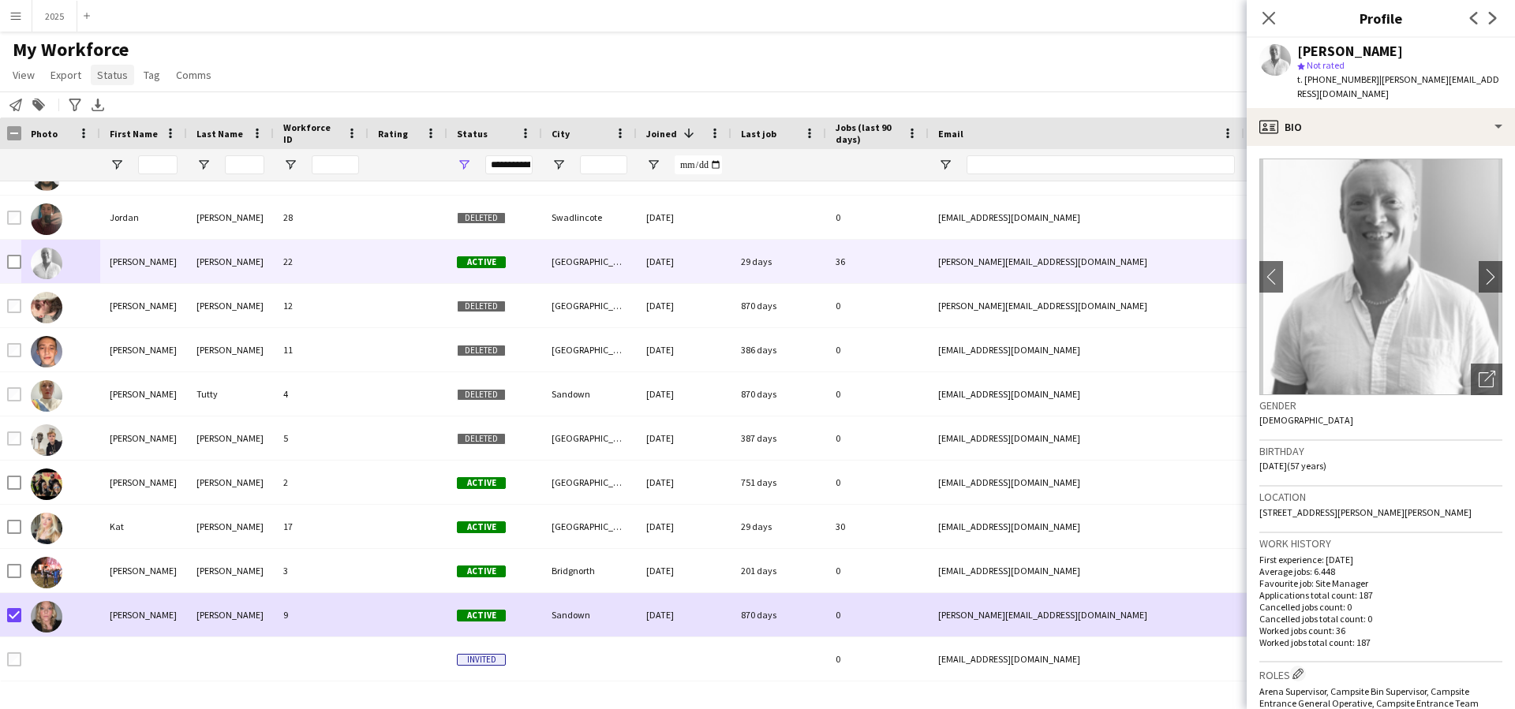
click at [113, 77] on span "Status" at bounding box center [112, 75] width 31 height 14
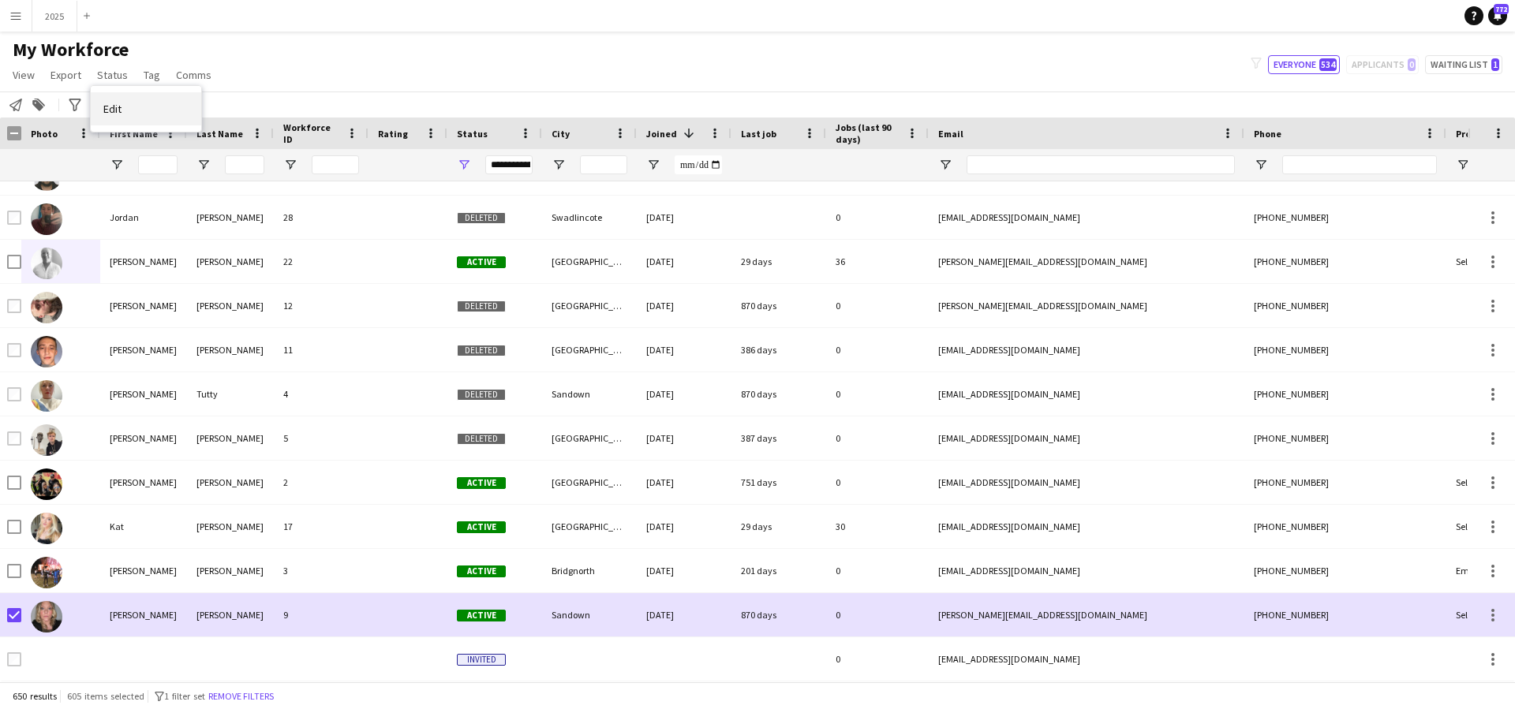
click at [147, 114] on link "Edit" at bounding box center [146, 108] width 110 height 33
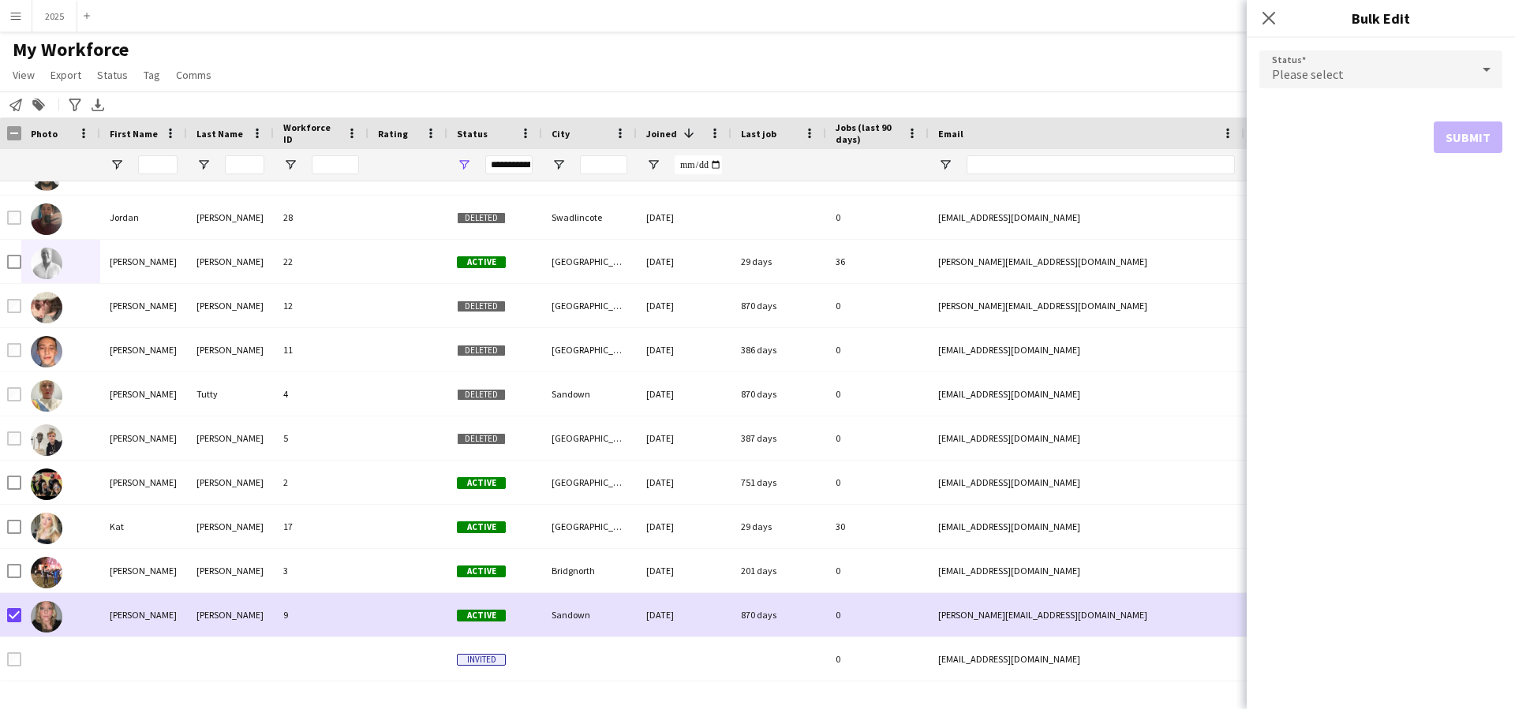
click at [1356, 80] on div "Please select" at bounding box center [1365, 70] width 211 height 38
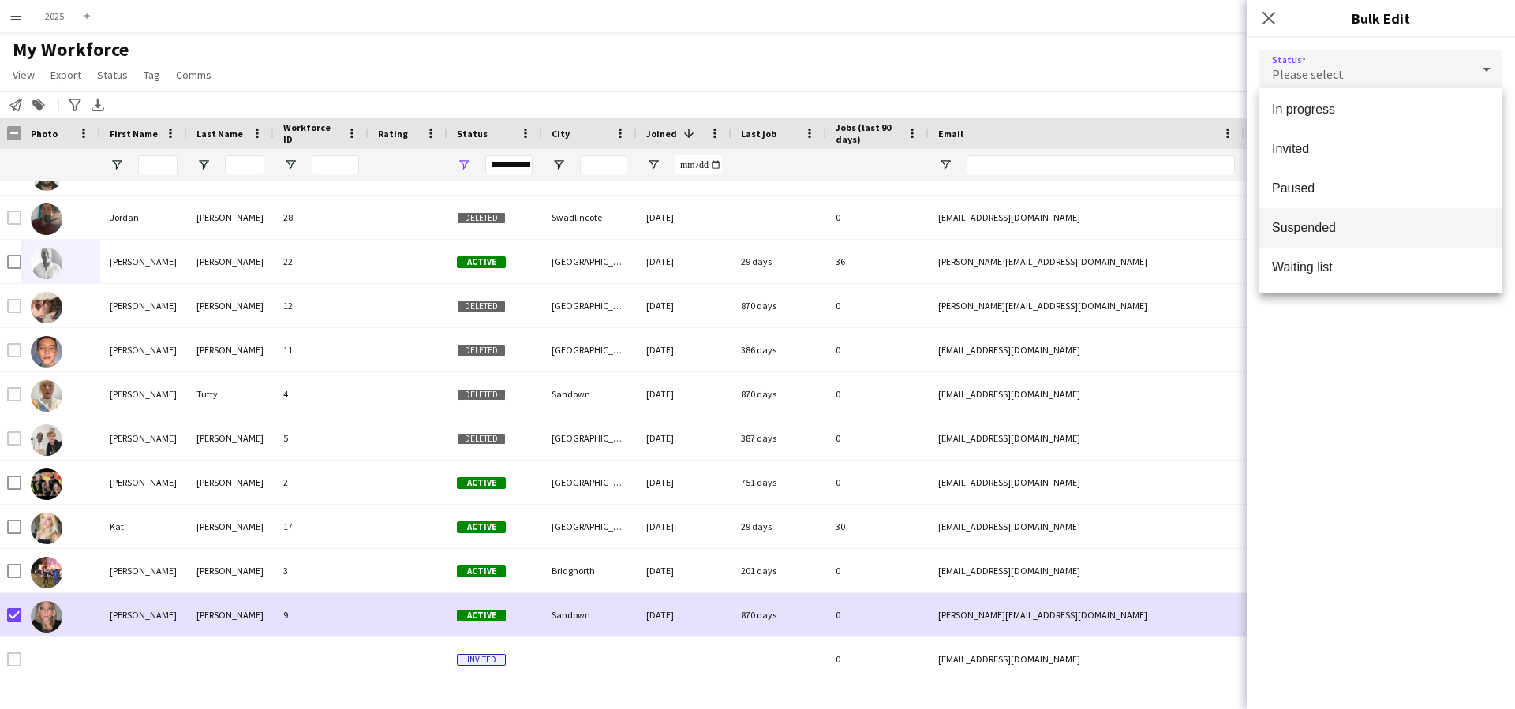
click at [1344, 230] on span "Suspended" at bounding box center [1381, 227] width 218 height 15
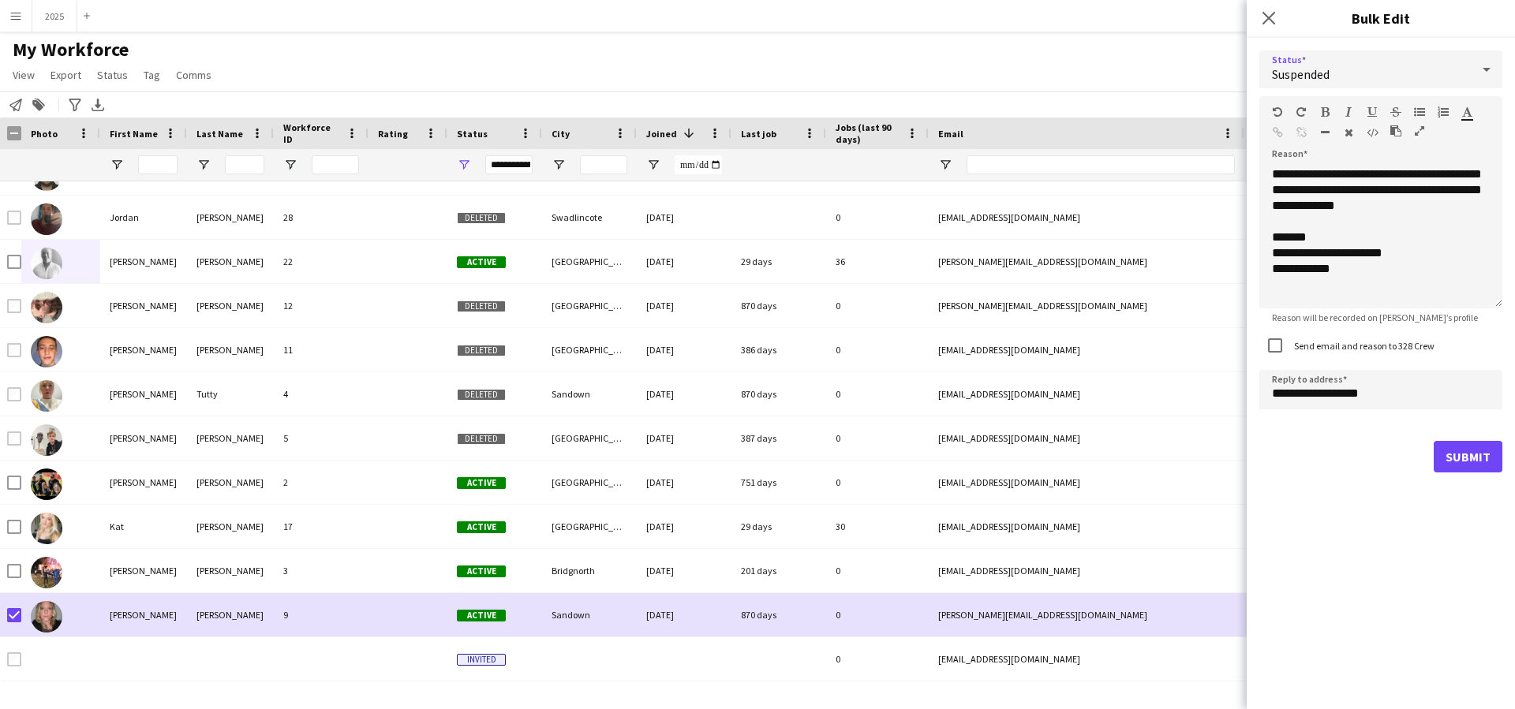
click at [1471, 467] on button "Submit" at bounding box center [1468, 457] width 69 height 32
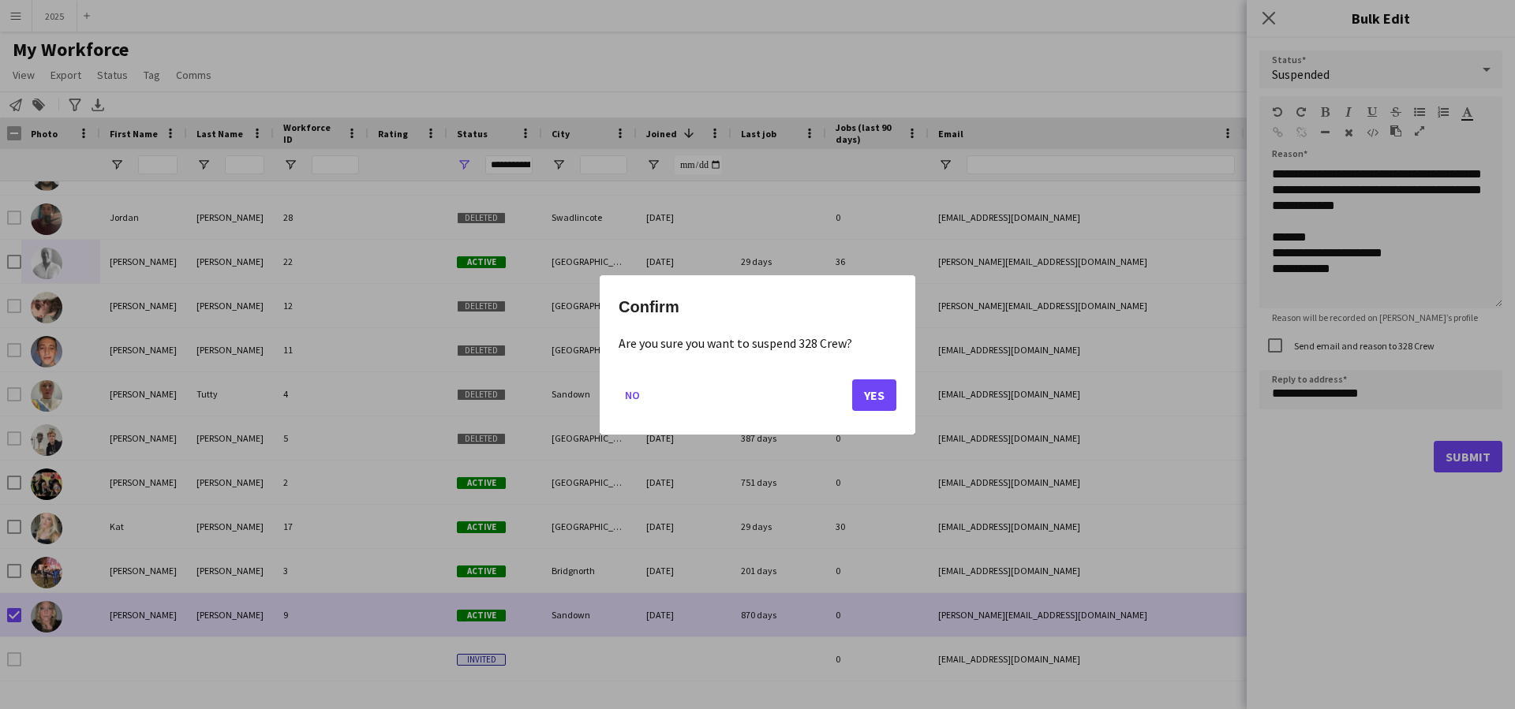
click at [865, 397] on button "Yes" at bounding box center [874, 395] width 44 height 32
